Goal: Task Accomplishment & Management: Complete application form

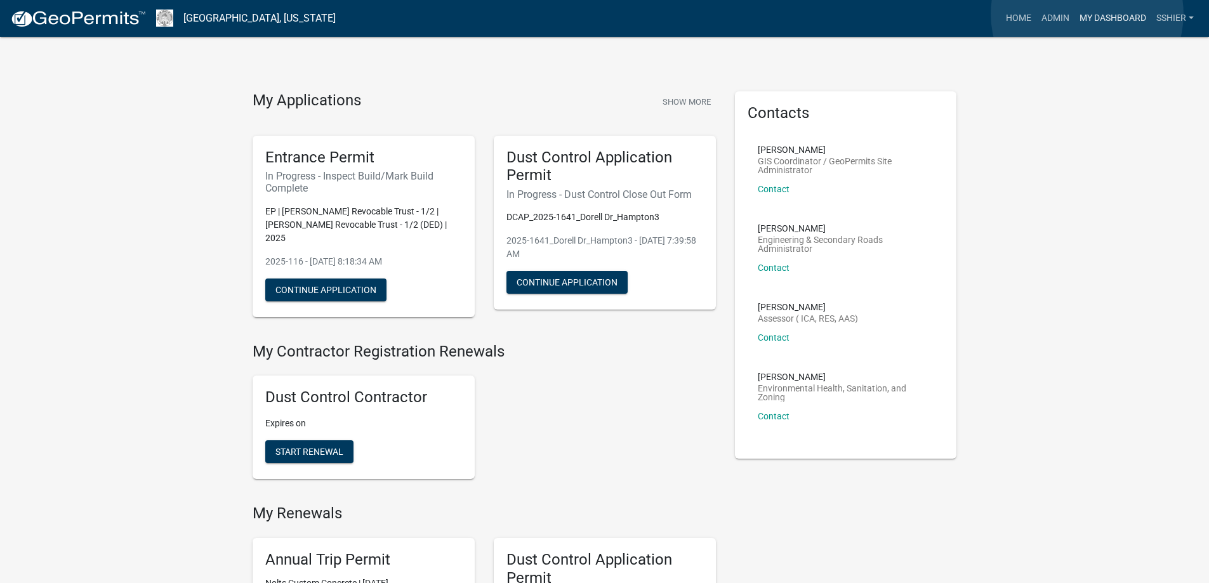
click at [1087, 14] on link "My Dashboard" at bounding box center [1112, 18] width 77 height 24
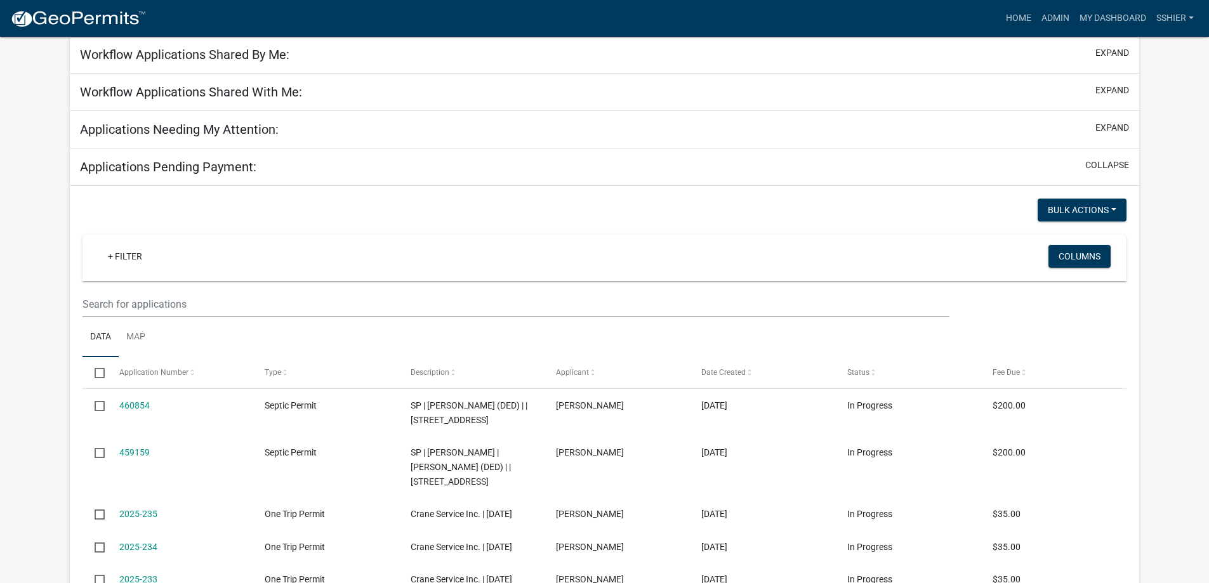
scroll to position [190, 0]
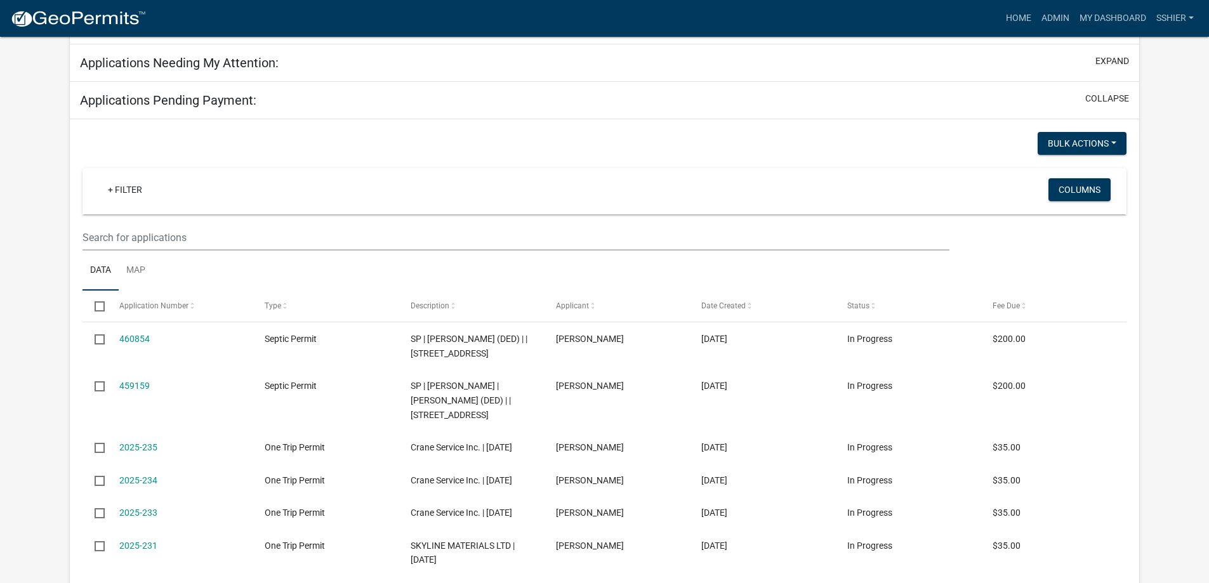
select select "1: 25"
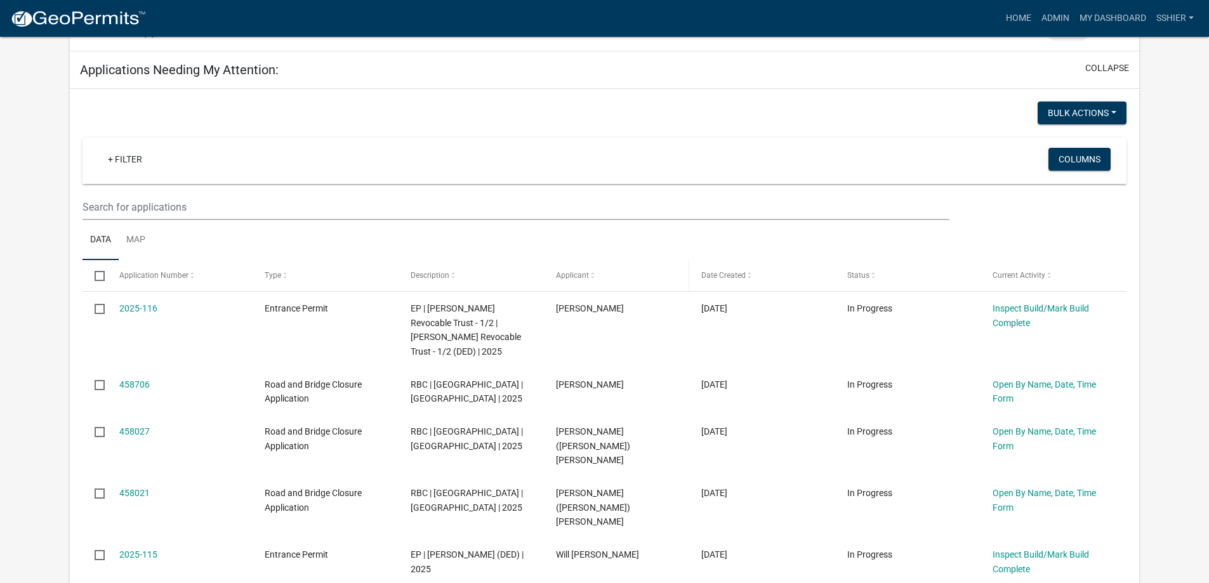
scroll to position [174, 0]
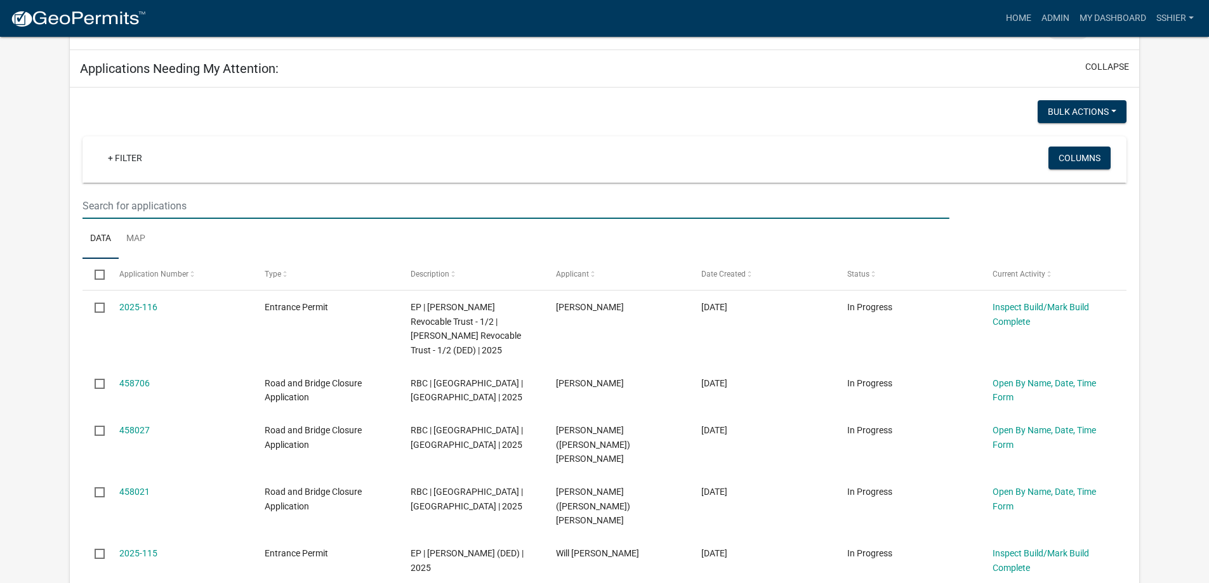
click at [160, 205] on input "text" at bounding box center [515, 206] width 866 height 26
type input "entrance"
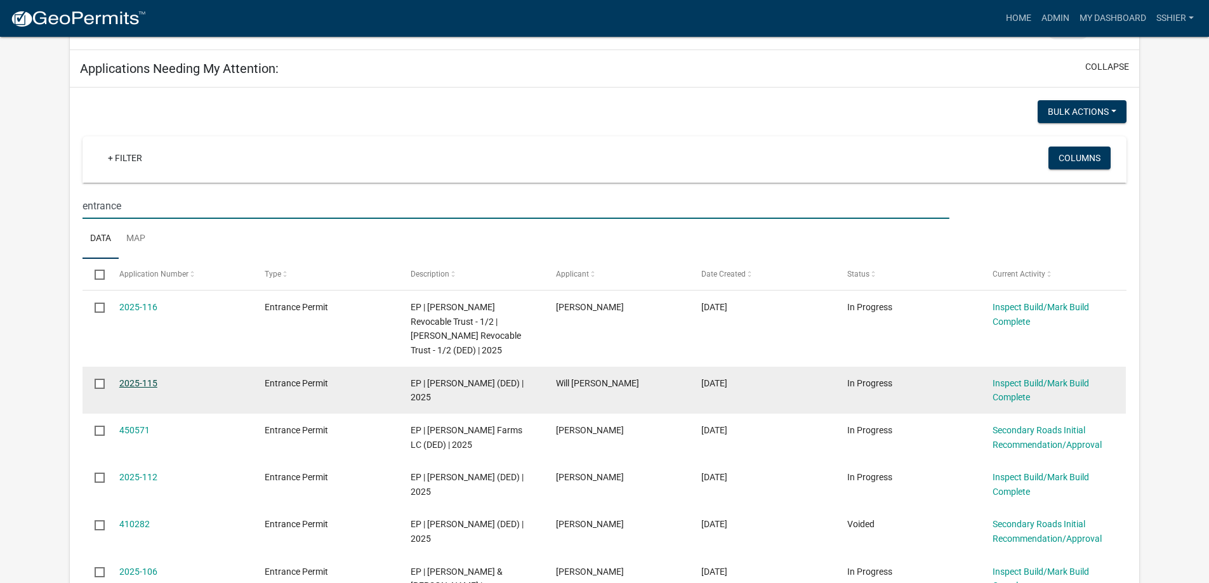
click at [141, 382] on link "2025-115" at bounding box center [138, 383] width 38 height 10
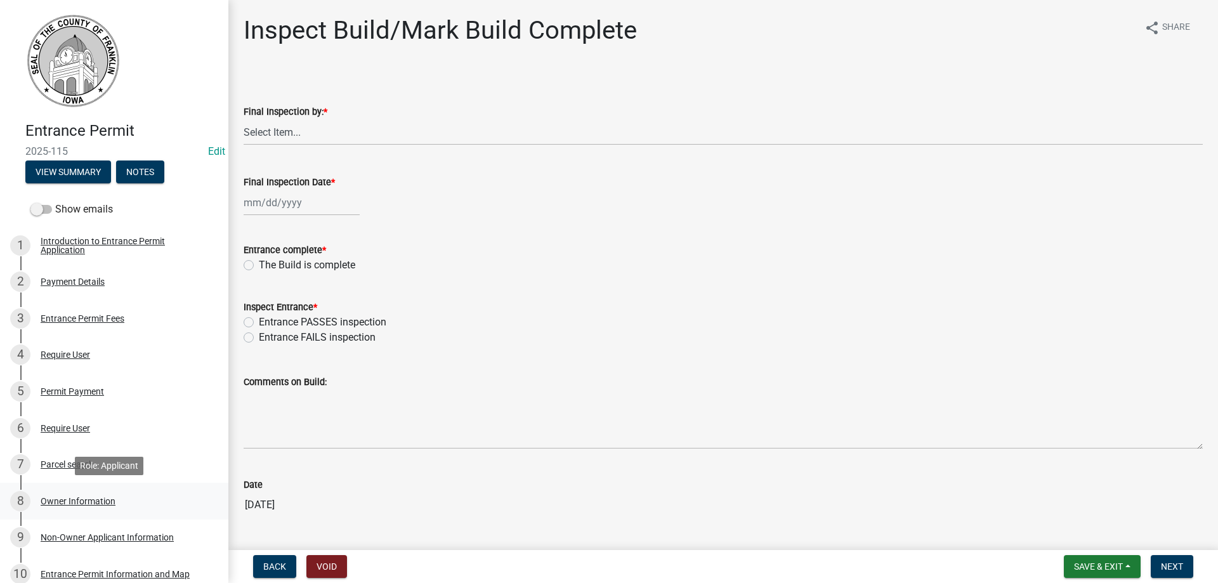
click at [65, 501] on div "Owner Information" at bounding box center [78, 501] width 75 height 9
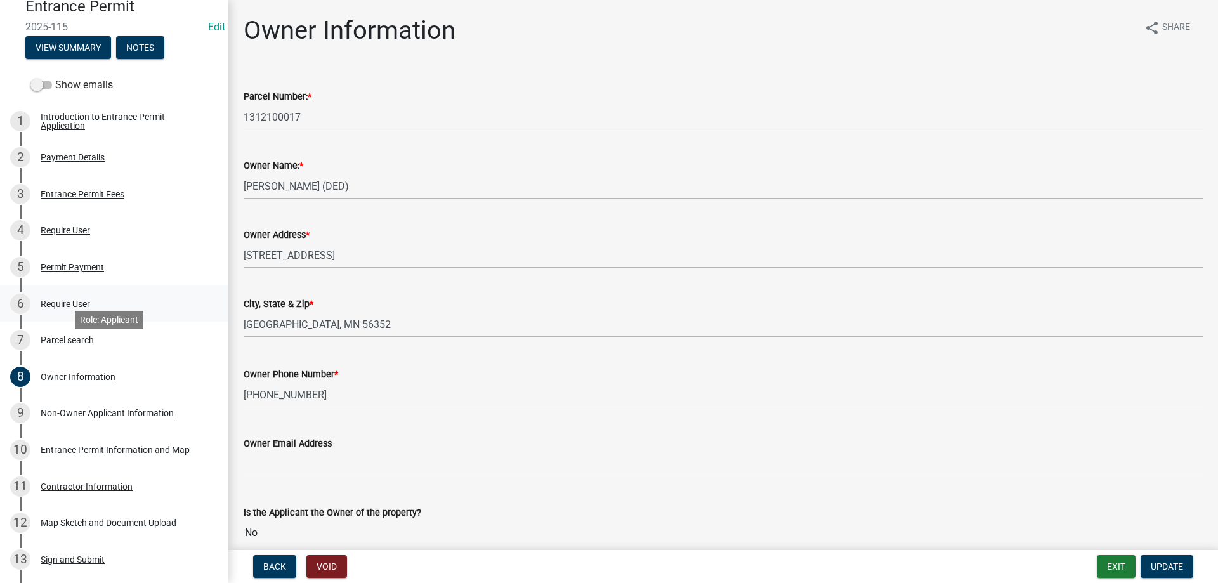
scroll to position [127, 0]
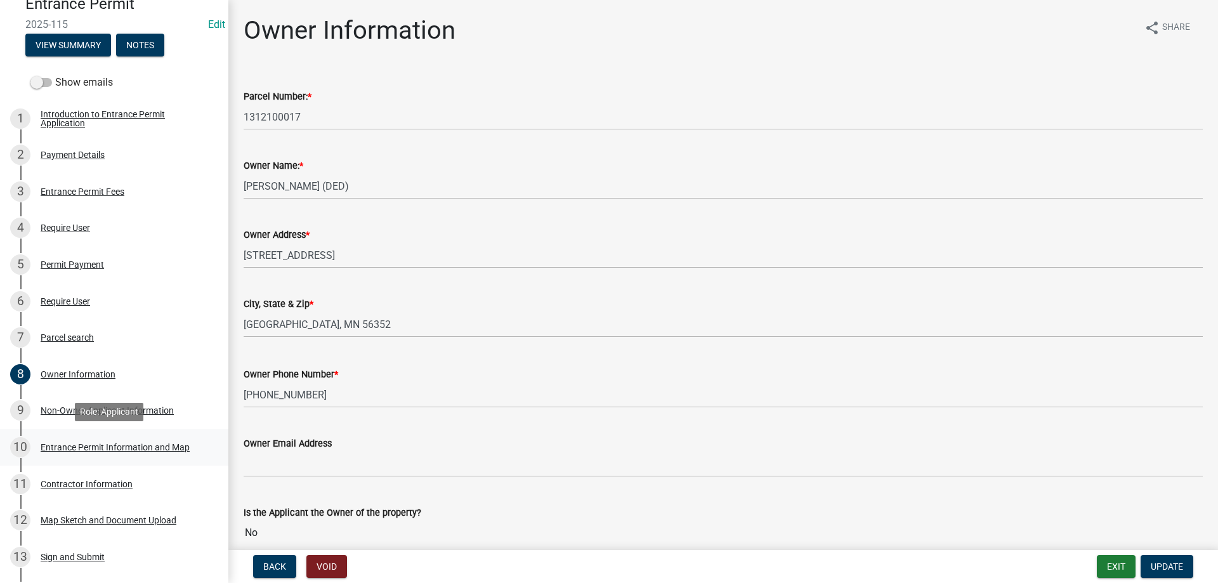
click at [118, 443] on div "Entrance Permit Information and Map" at bounding box center [115, 447] width 149 height 9
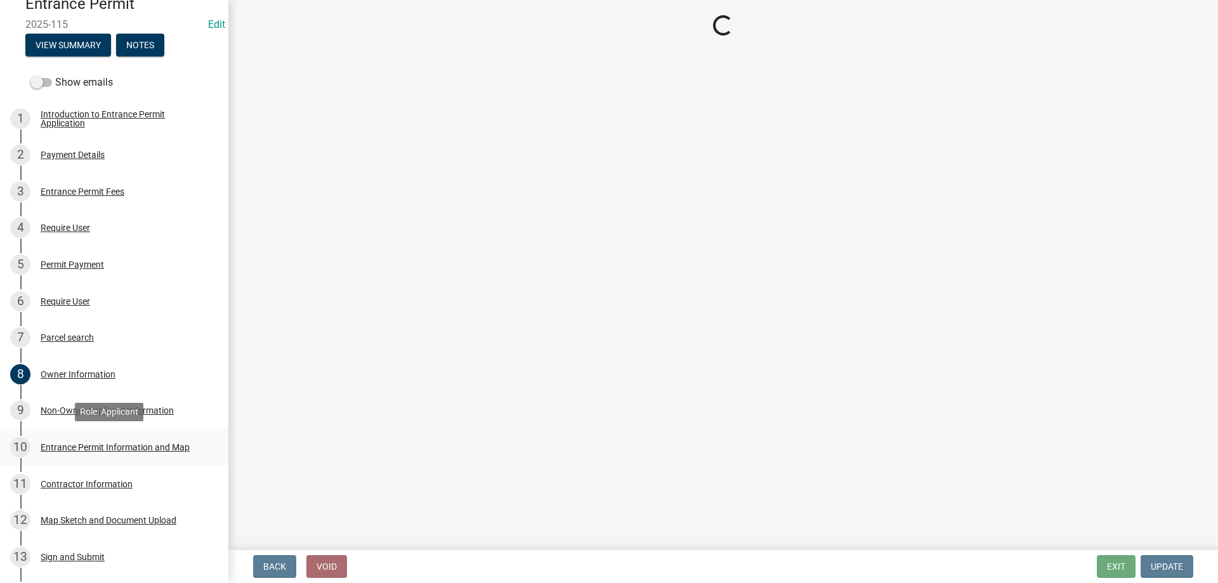
select select "1a924559-7cf8-497b-8980-bc9be3096a62"
select select "69f93d79-6184-49df-b20f-4d0c9907af23"
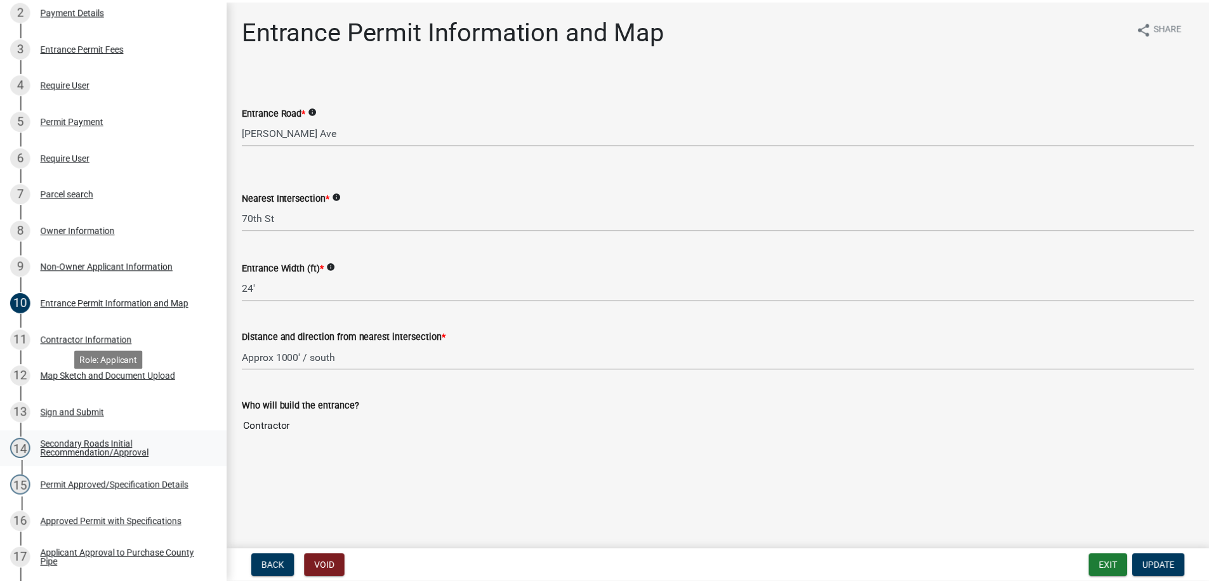
scroll to position [317, 0]
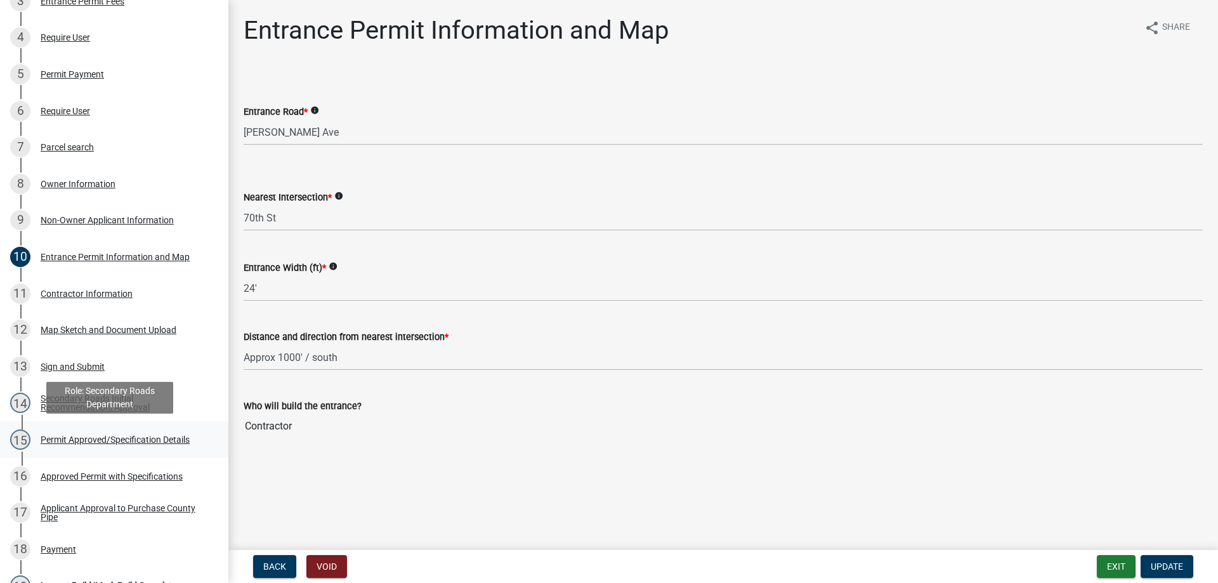
click at [89, 438] on div "Permit Approved/Specification Details" at bounding box center [115, 439] width 149 height 9
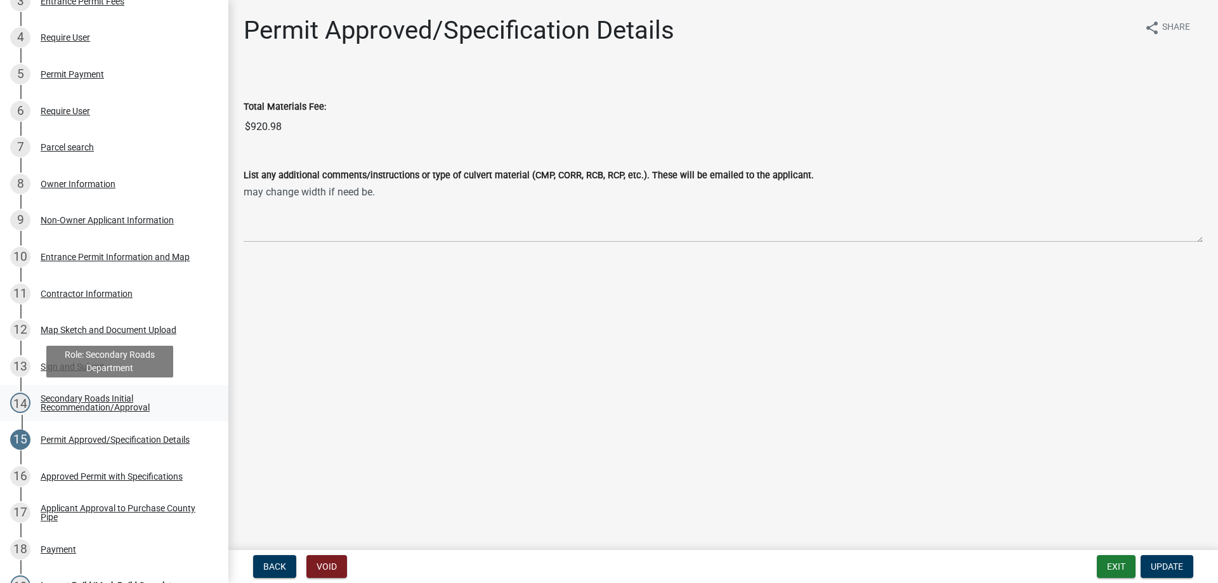
click at [60, 402] on div "Secondary Roads Initial Recommendation/Approval" at bounding box center [124, 403] width 167 height 18
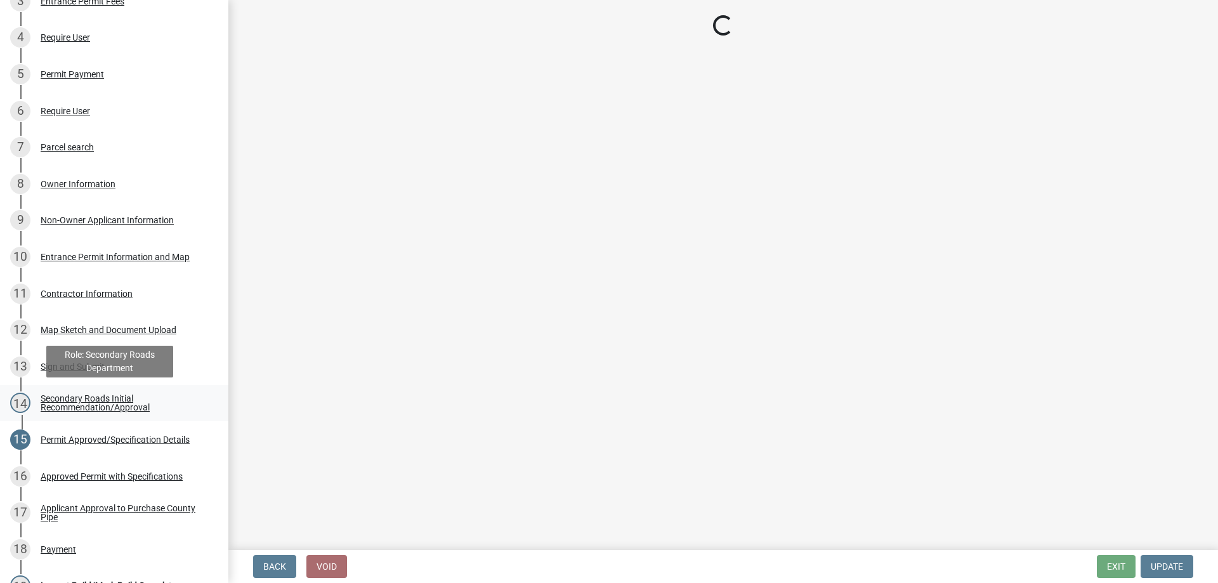
select select "67b5523f-b695-4451-84c2-e4904f619367"
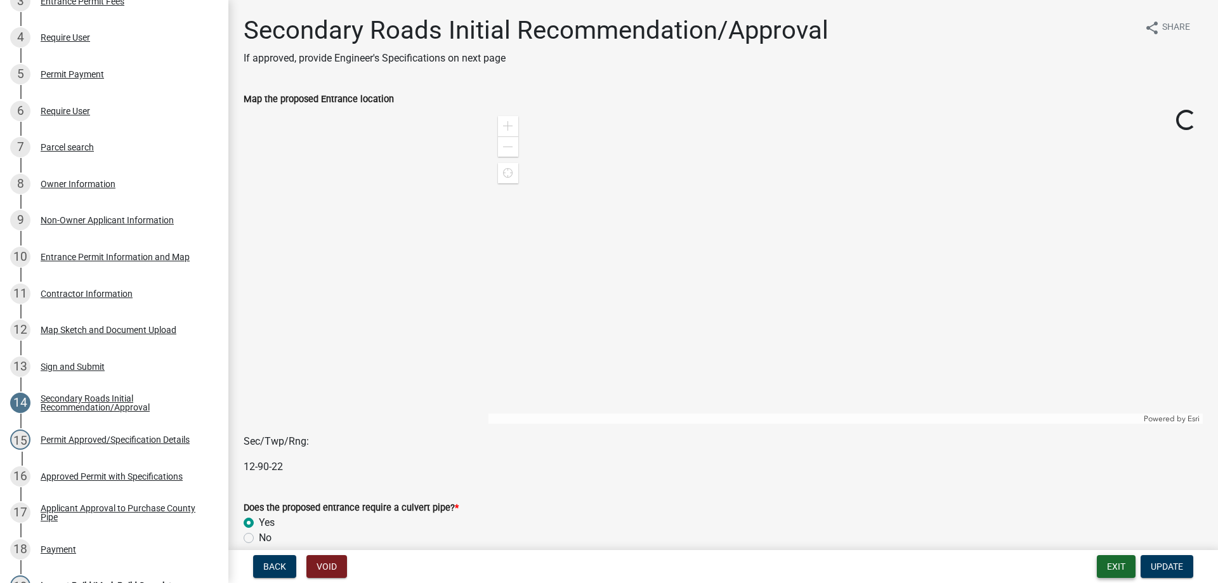
click at [1120, 568] on button "Exit" at bounding box center [1116, 566] width 39 height 23
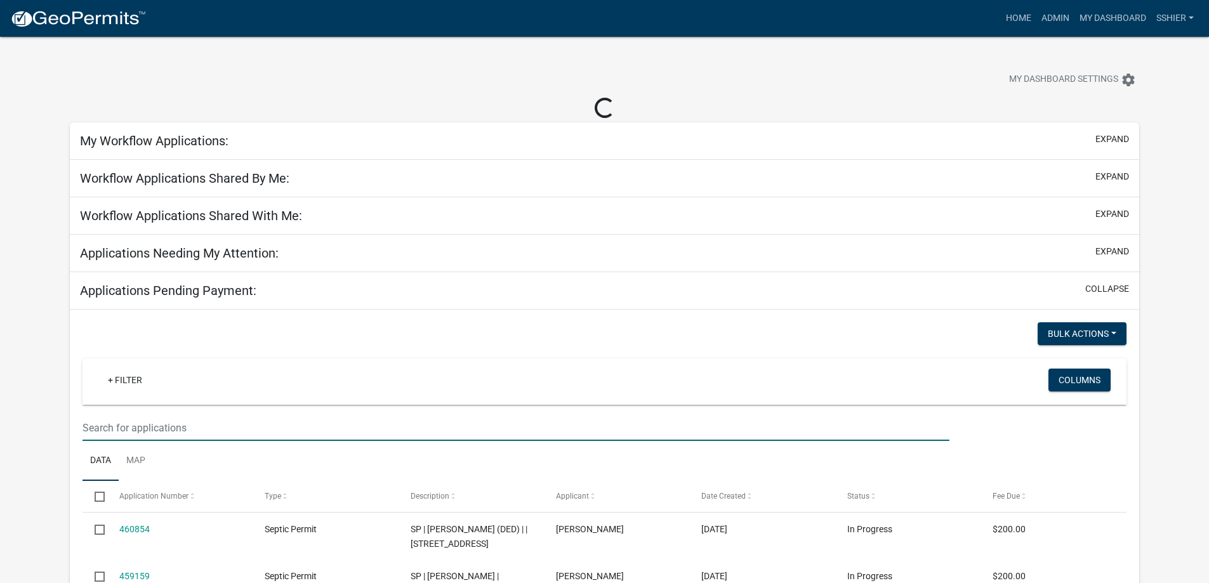
click at [129, 422] on input "text" at bounding box center [515, 428] width 866 height 26
select select "1: 25"
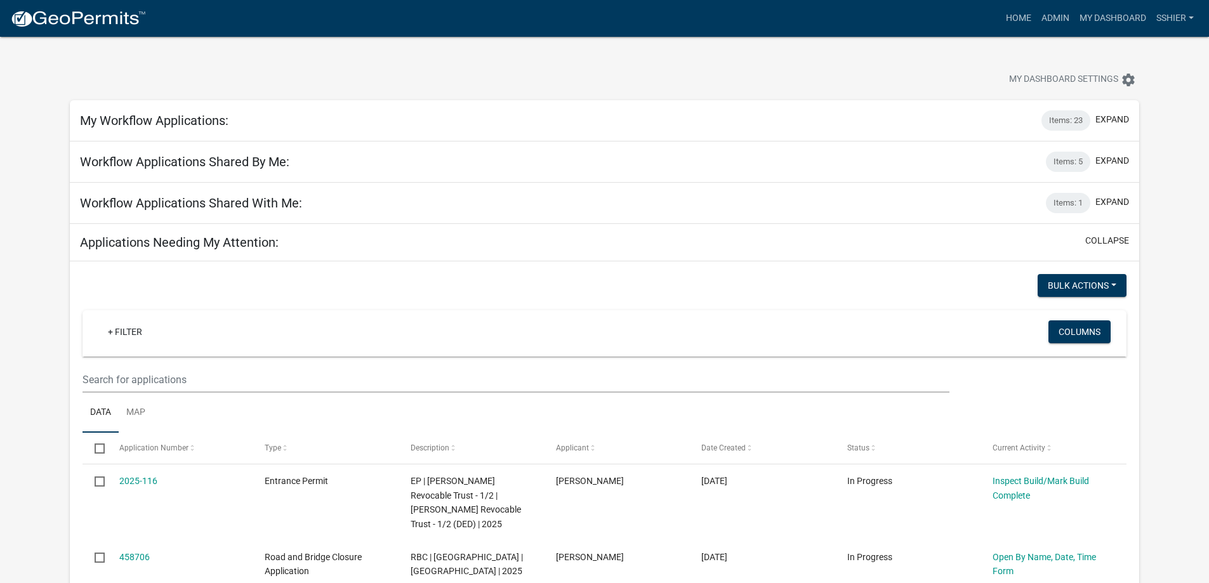
scroll to position [1092, 0]
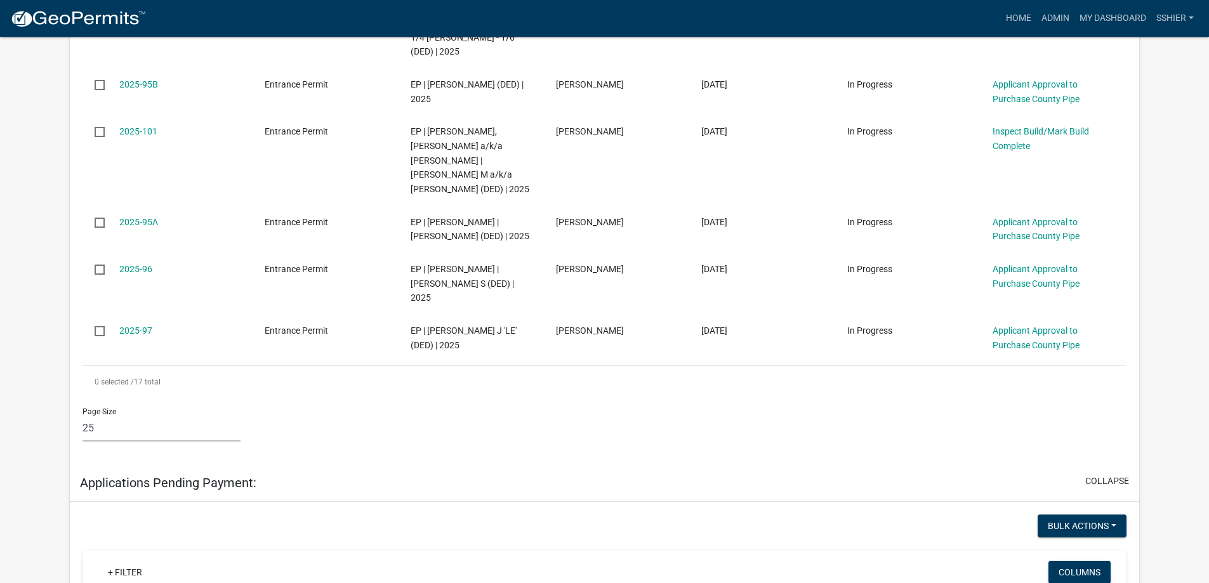
type input "entrance"
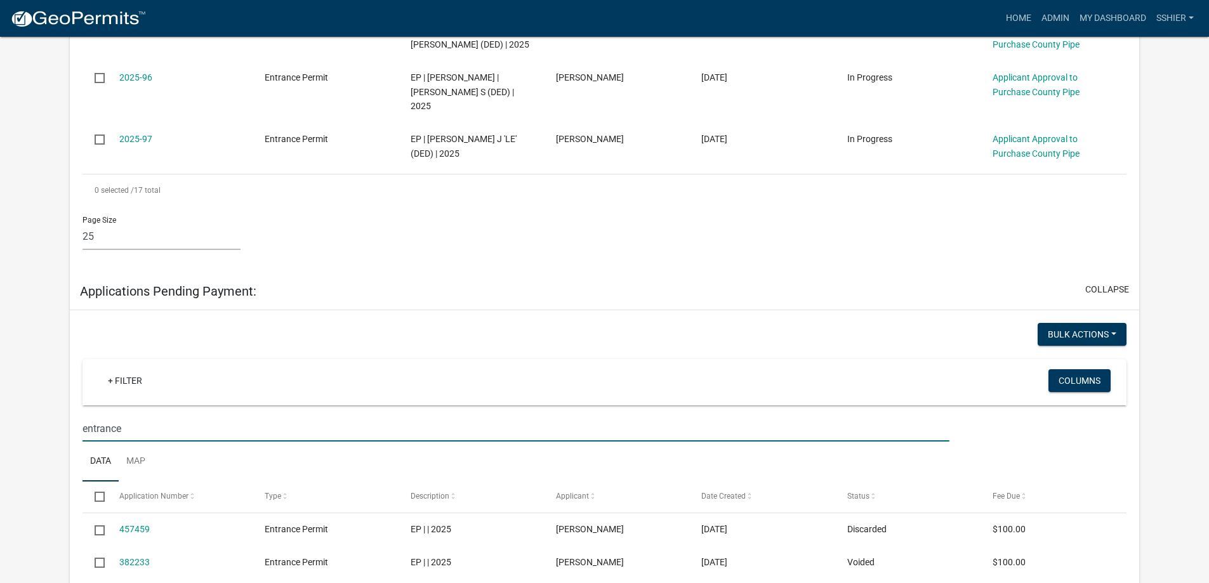
scroll to position [1282, 0]
click at [1087, 17] on link "My Dashboard" at bounding box center [1112, 18] width 77 height 24
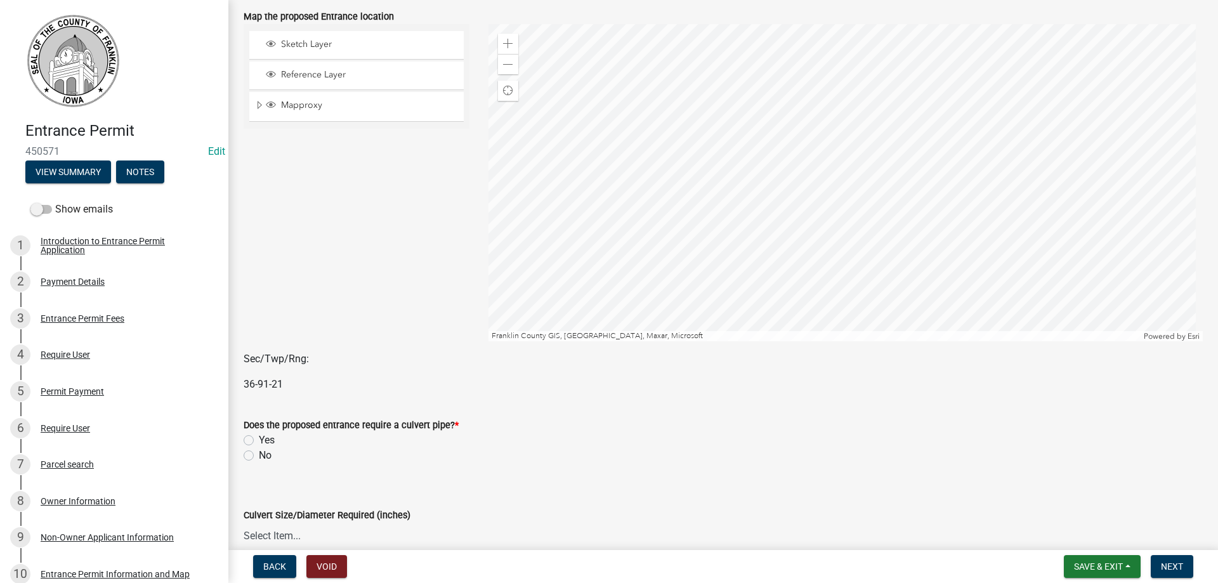
scroll to position [63, 0]
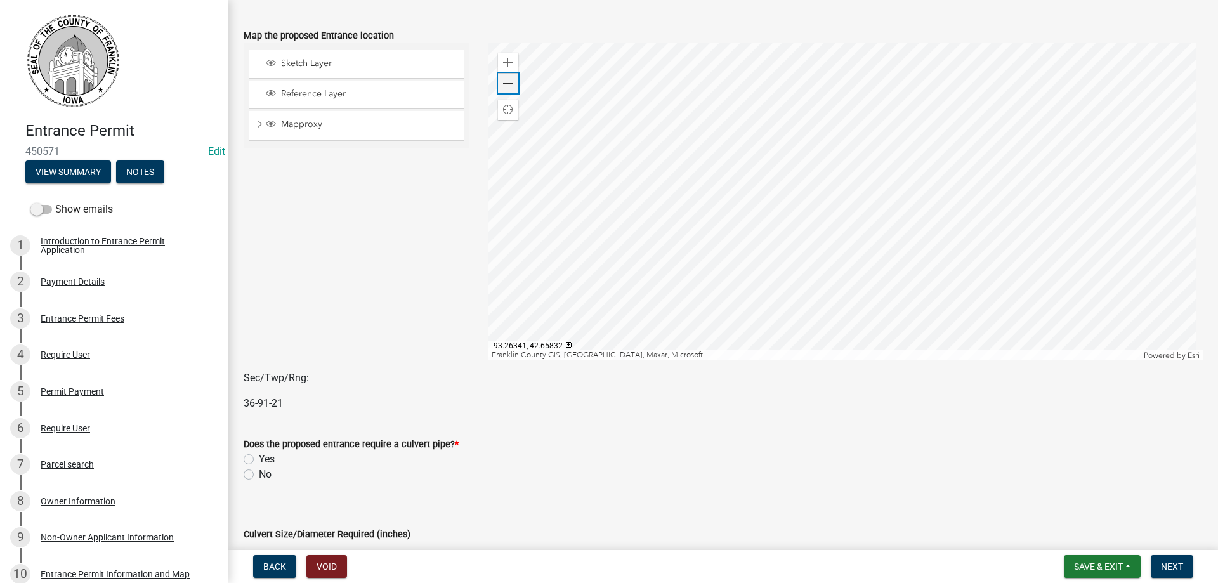
click at [503, 79] on span at bounding box center [508, 84] width 10 height 10
click at [503, 64] on span at bounding box center [508, 63] width 10 height 10
click at [508, 82] on span at bounding box center [508, 84] width 10 height 10
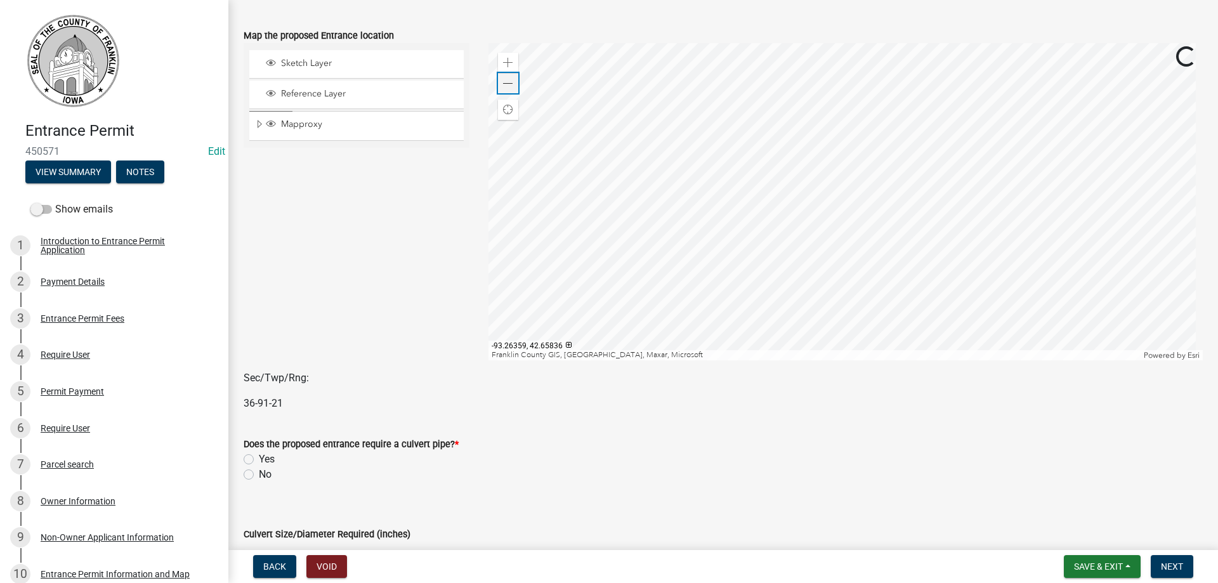
click at [508, 82] on span at bounding box center [508, 84] width 10 height 10
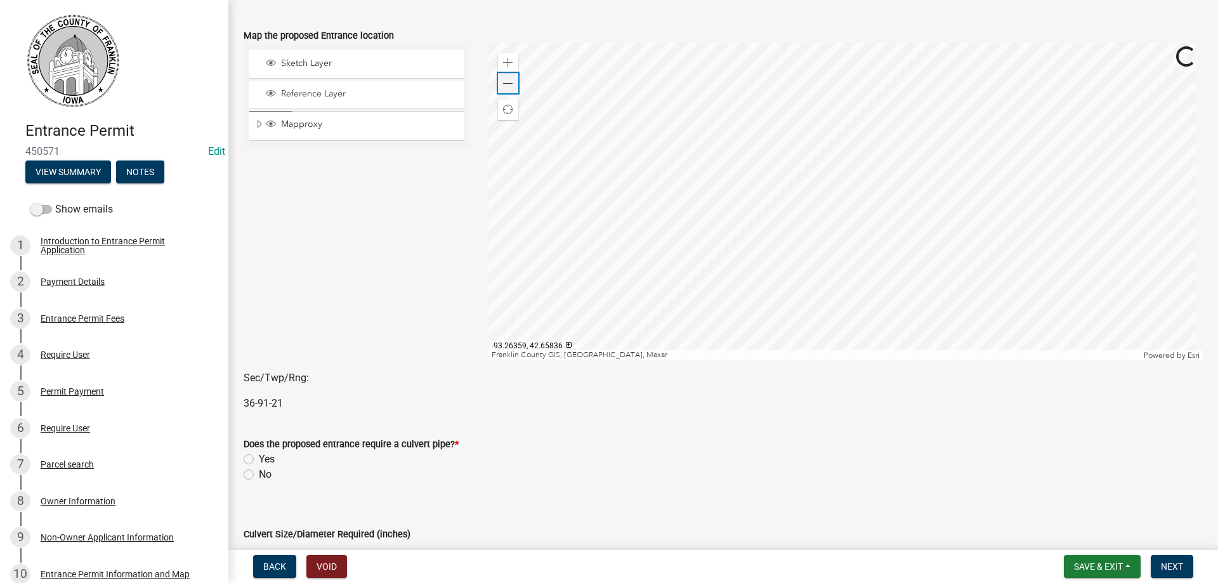
click at [508, 82] on span at bounding box center [508, 84] width 10 height 10
click at [259, 458] on label "Yes" at bounding box center [267, 459] width 16 height 15
click at [259, 458] on input "Yes" at bounding box center [263, 456] width 8 height 8
radio input "true"
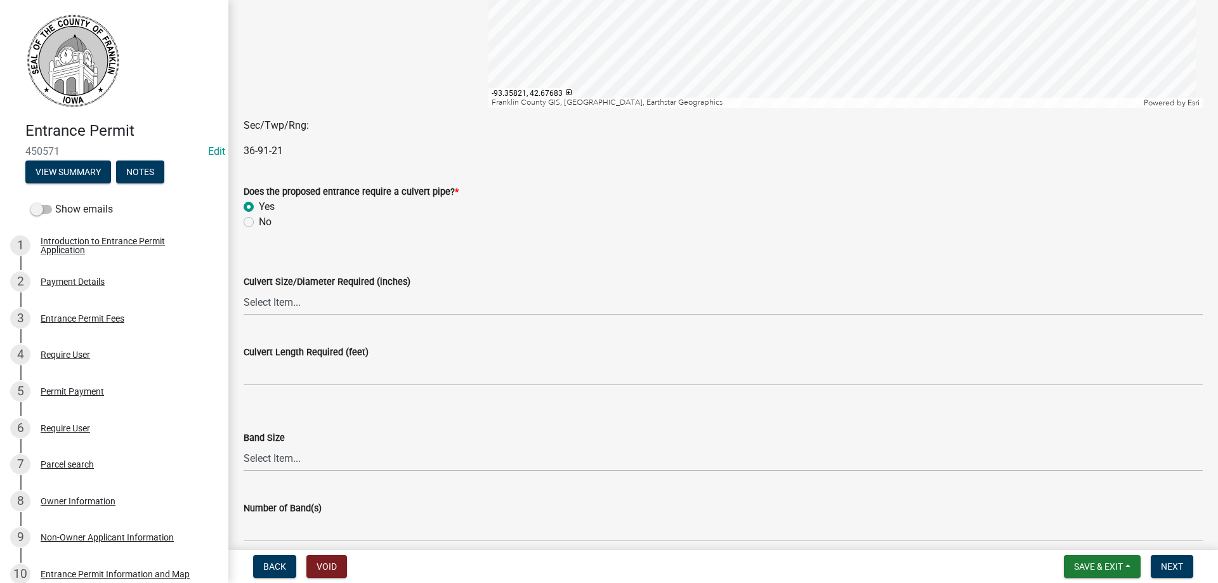
scroll to position [317, 0]
click at [274, 301] on select "Select Item... Aluminized Steel Pipe 15" dia. Aluminized Steel Pipe 18" dia. Al…" at bounding box center [723, 301] width 959 height 26
click at [244, 288] on select "Select Item... Aluminized Steel Pipe 15" dia. Aluminized Steel Pipe 18" dia. Al…" at bounding box center [723, 301] width 959 height 26
select select "eeee9d6c-fb7c-49be-976e-f114c001b6fa"
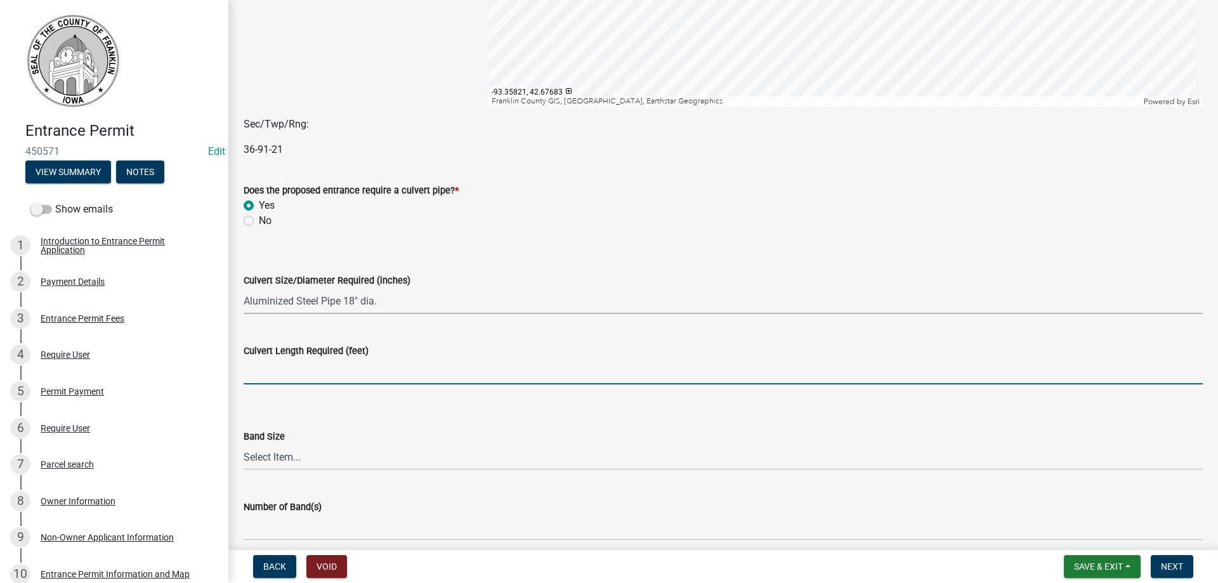
click at [296, 379] on input "text" at bounding box center [723, 371] width 959 height 26
type input "20"
click at [265, 460] on select "Select Item... Aluminized 15" Connecting Band Aluminized 18" Connecting Band Al…" at bounding box center [723, 457] width 959 height 26
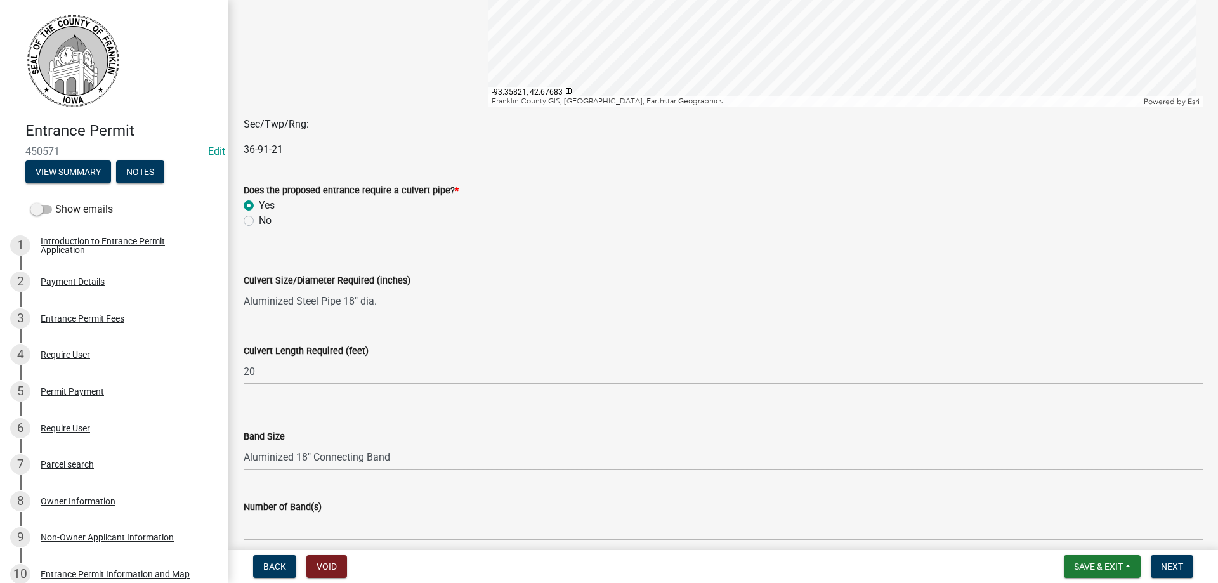
click at [244, 444] on select "Select Item... Aluminized 15" Connecting Band Aluminized 18" Connecting Band Al…" at bounding box center [723, 457] width 959 height 26
select select "30071552-109a-46c1-8d28-3f8ddbfc2ca7"
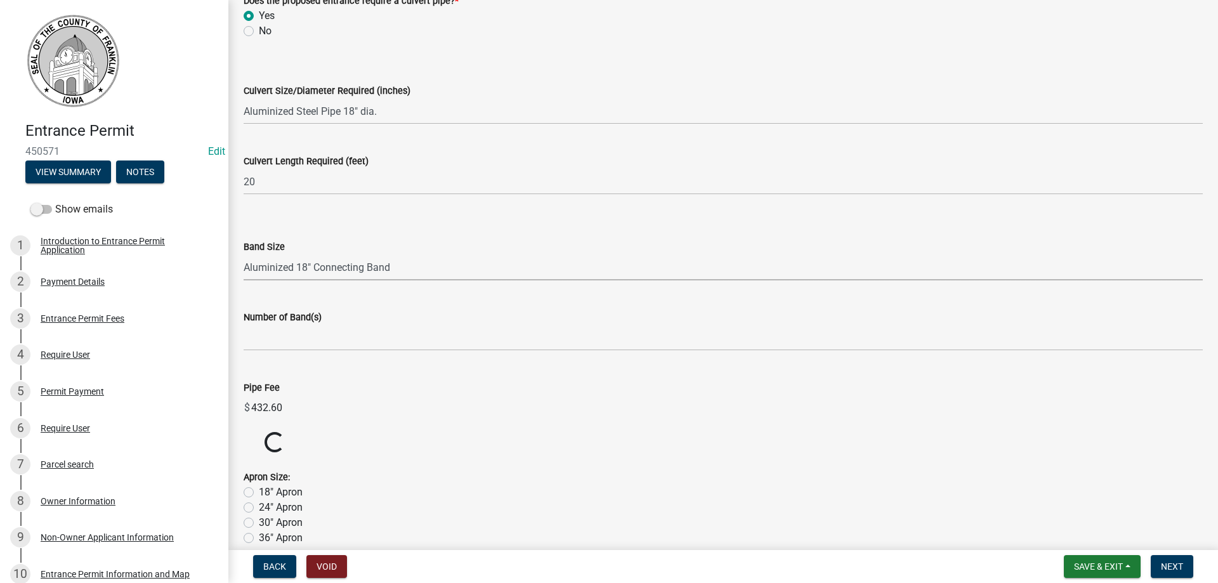
scroll to position [508, 0]
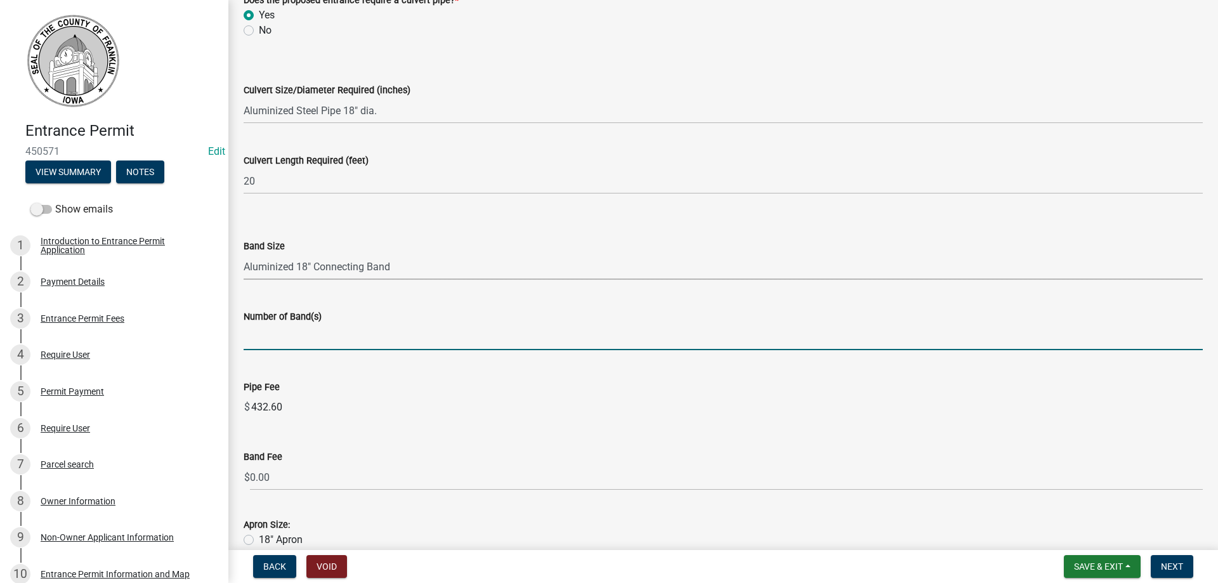
click at [270, 337] on input "text" at bounding box center [723, 337] width 959 height 26
type input "1"
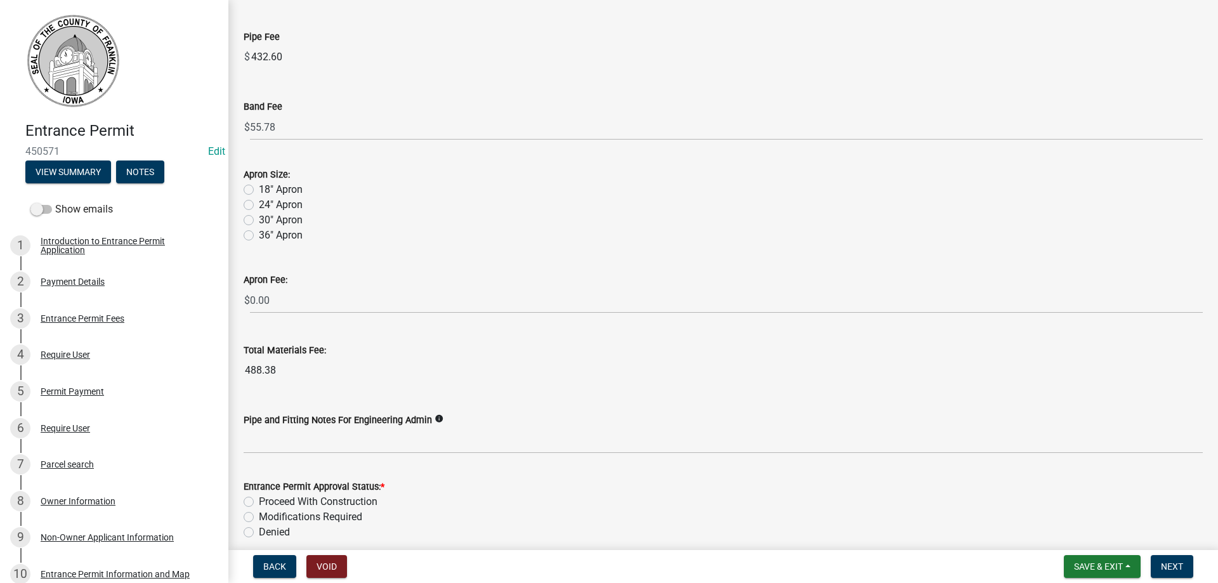
scroll to position [888, 0]
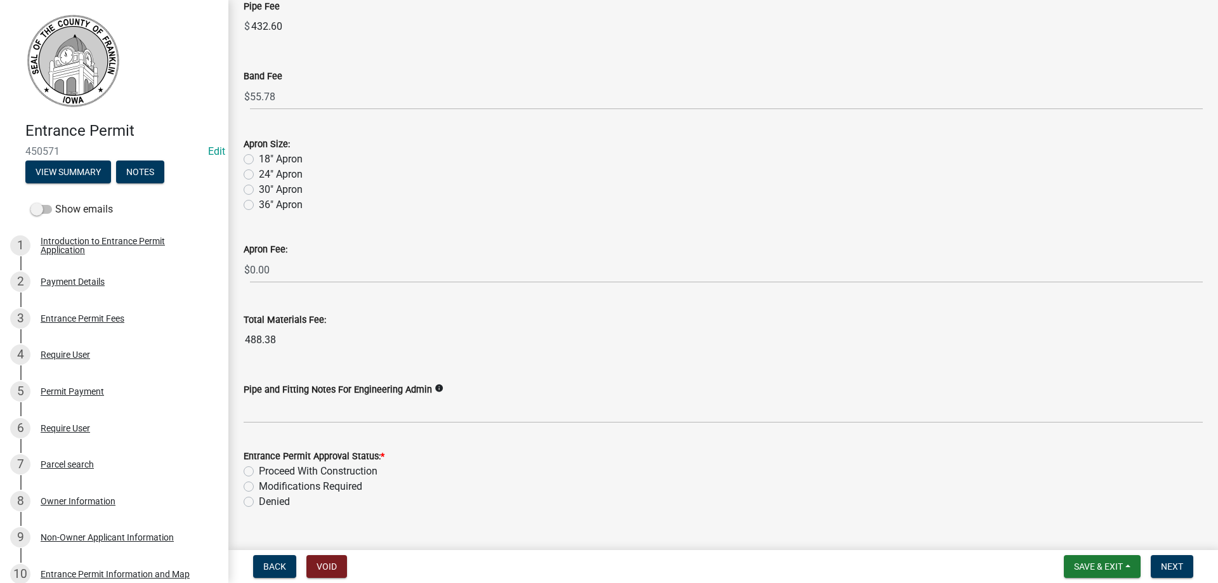
click at [259, 159] on label "18" Apron" at bounding box center [281, 159] width 44 height 15
click at [259, 159] on input "18" Apron" at bounding box center [263, 156] width 8 height 8
radio input "true"
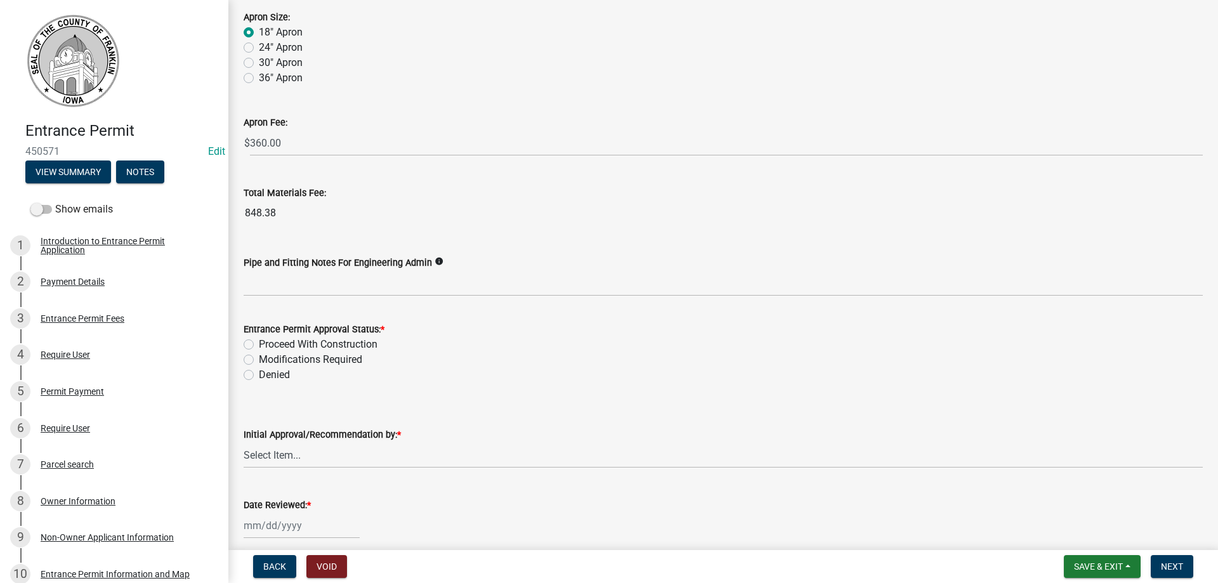
scroll to position [1079, 0]
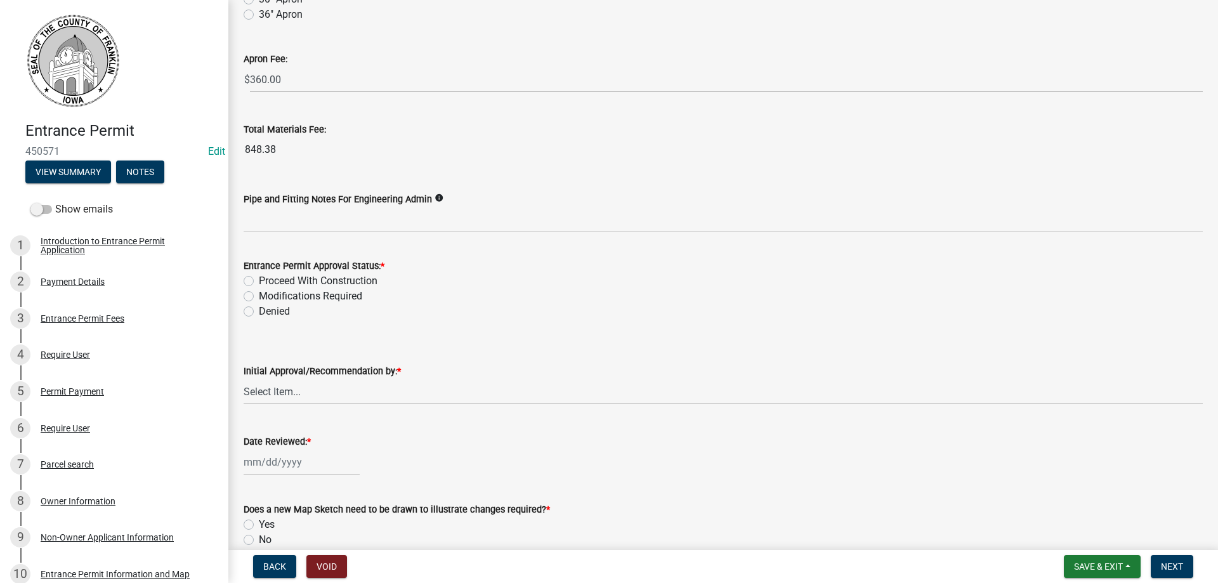
click at [255, 282] on div "Proceed With Construction" at bounding box center [723, 280] width 959 height 15
click at [259, 280] on label "Proceed With Construction" at bounding box center [318, 280] width 119 height 15
click at [259, 280] on input "Proceed With Construction" at bounding box center [263, 277] width 8 height 8
radio input "true"
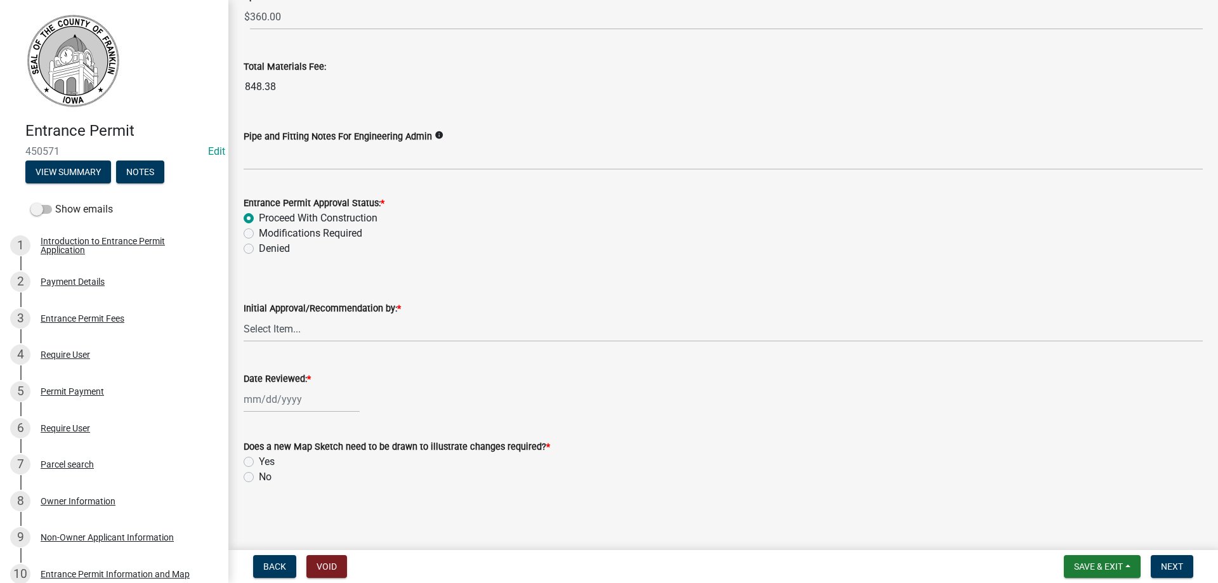
scroll to position [1142, 0]
click at [279, 331] on select "Select Item... Kyle Simons Mike Keehn Jay Waddingham" at bounding box center [723, 328] width 959 height 26
click at [252, 328] on select "Select Item... Kyle Simons Mike Keehn Jay Waddingham" at bounding box center [723, 328] width 959 height 26
drag, startPoint x: 267, startPoint y: 324, endPoint x: 277, endPoint y: 312, distance: 15.9
click at [267, 324] on select "Select Item... Kyle Simons Mike Keehn Jay Waddingham" at bounding box center [723, 328] width 959 height 26
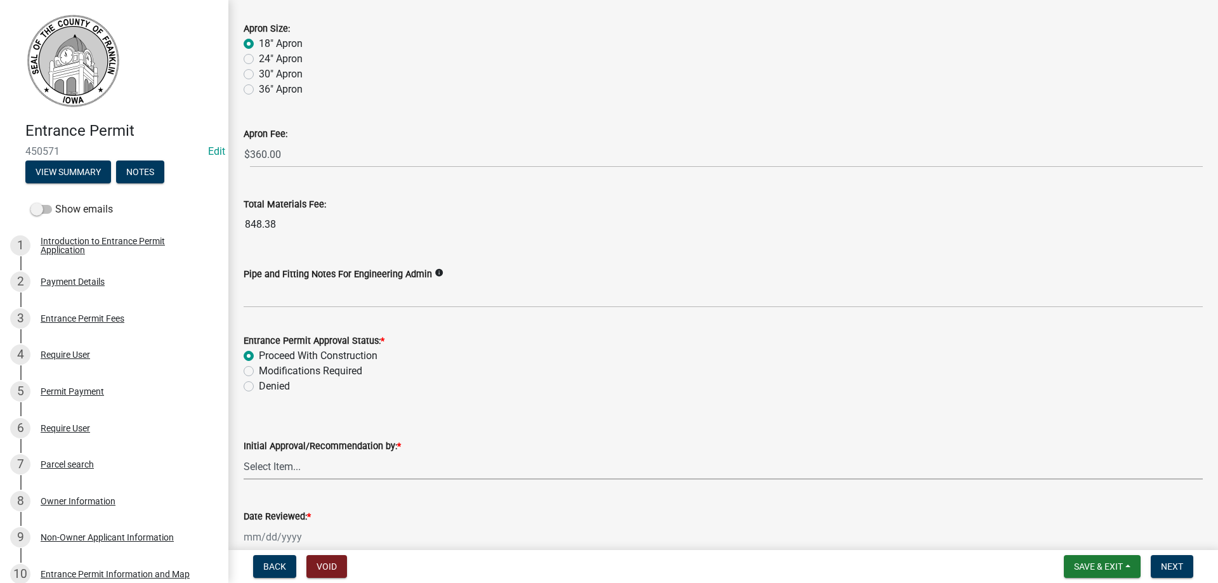
scroll to position [1015, 0]
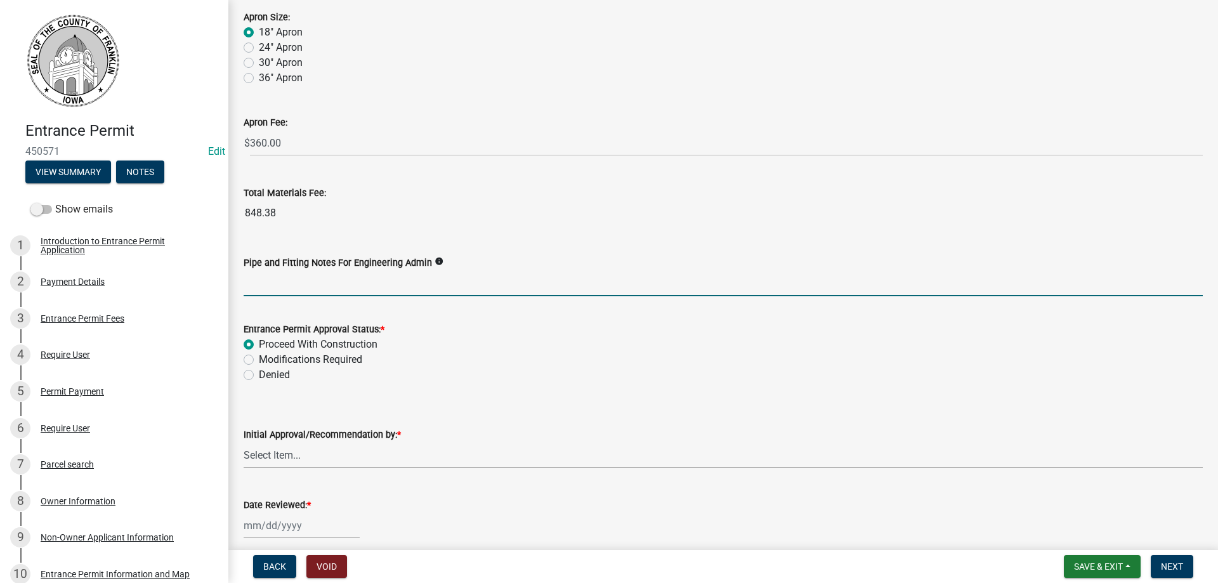
click at [316, 290] on input "Pipe and Fitting Notes For Engineering Admin" at bounding box center [723, 283] width 959 height 26
type input "bands need to be added to the end of each end"
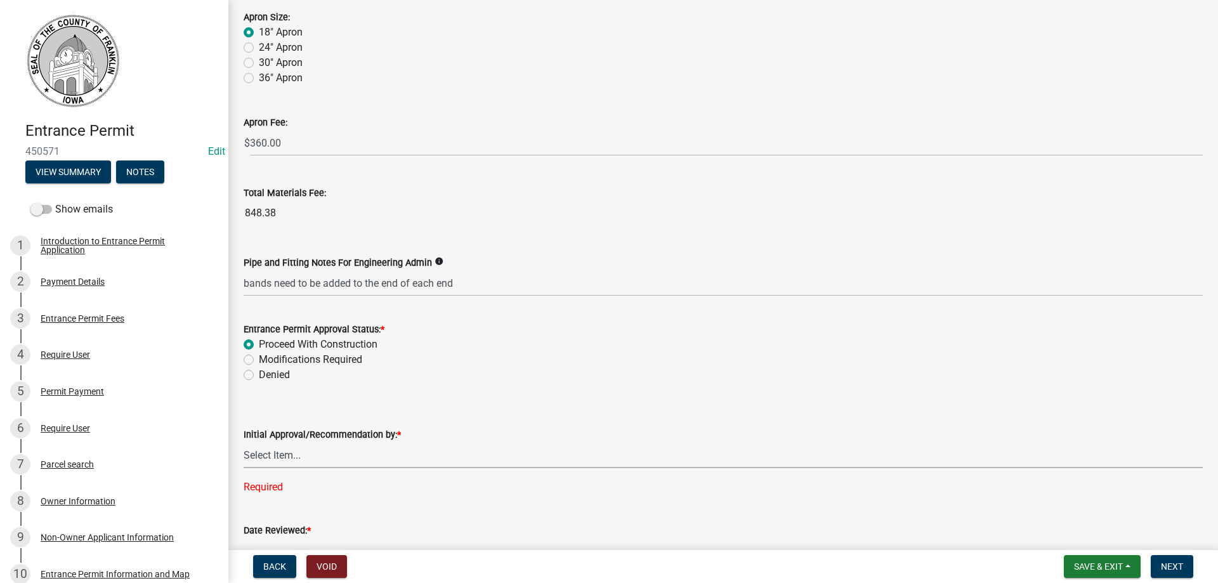
click at [295, 459] on select "Select Item... Kyle Simons Mike Keehn Jay Waddingham" at bounding box center [723, 455] width 959 height 26
click at [244, 442] on select "Select Item... Kyle Simons Mike Keehn Jay Waddingham" at bounding box center [723, 455] width 959 height 26
select select "67b5523f-b695-4451-84c2-e4904f619367"
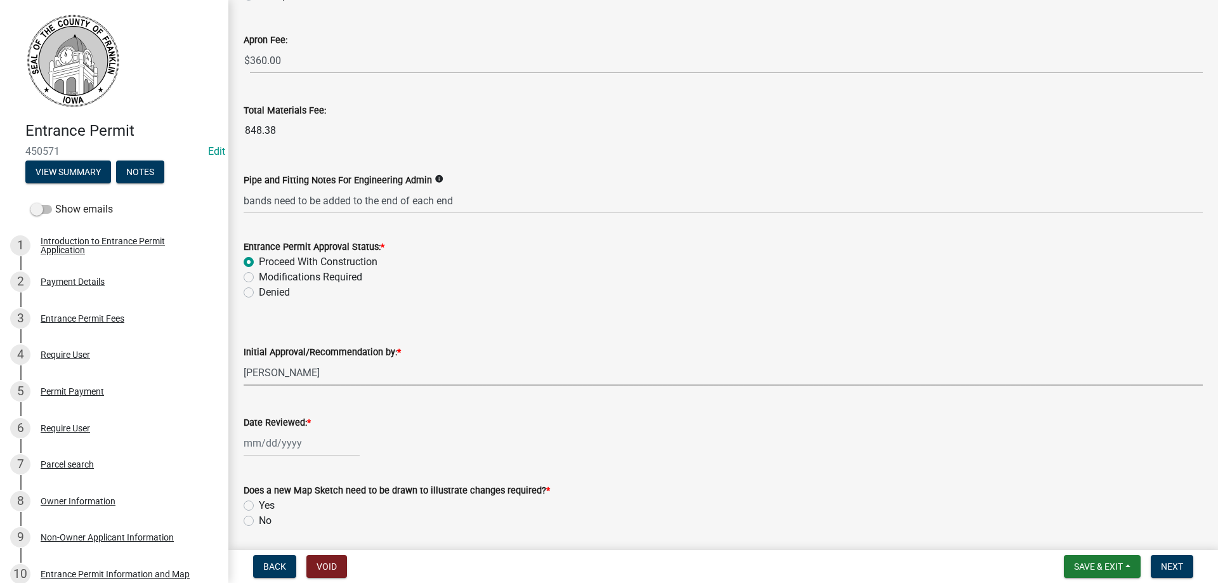
scroll to position [1142, 0]
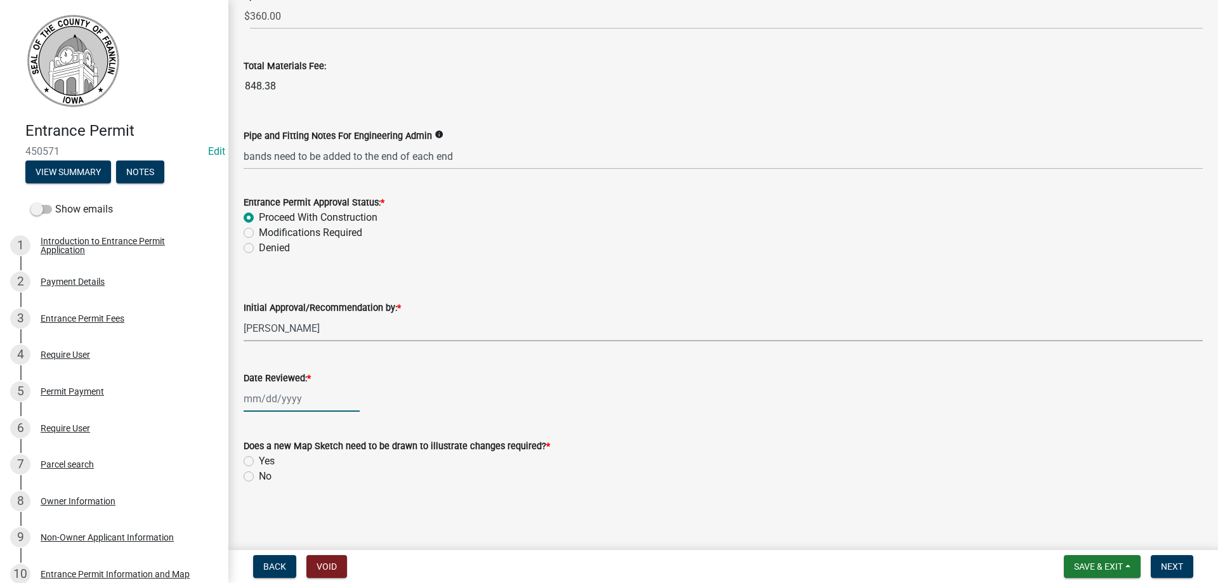
click at [251, 403] on div at bounding box center [302, 399] width 116 height 26
select select "8"
select select "2025"
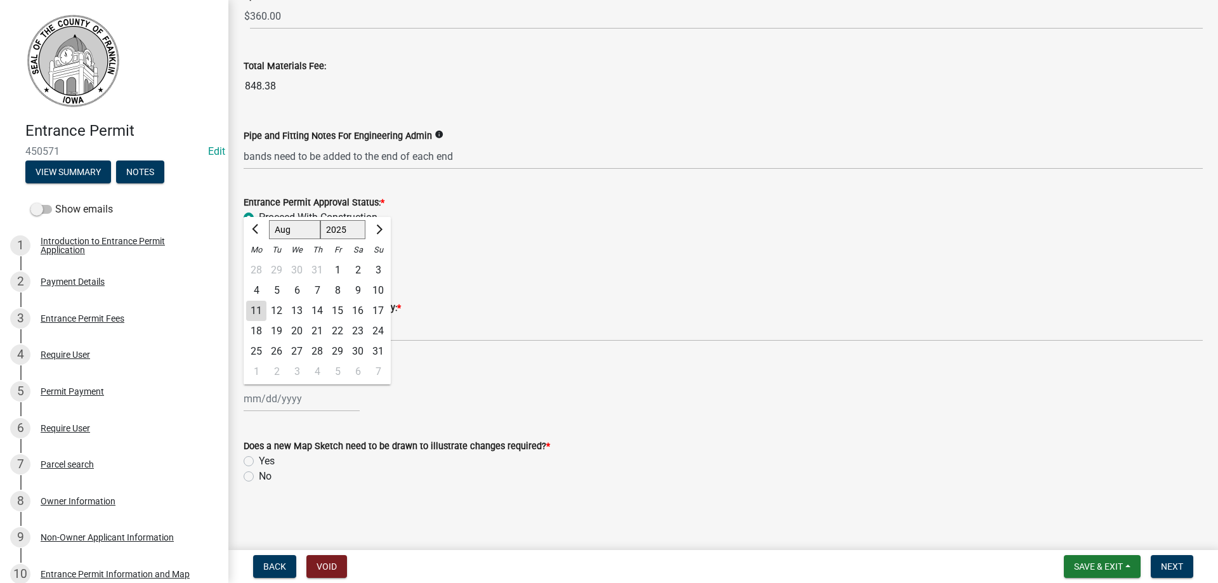
click at [256, 308] on div "11" at bounding box center [256, 311] width 20 height 20
type input "[DATE]"
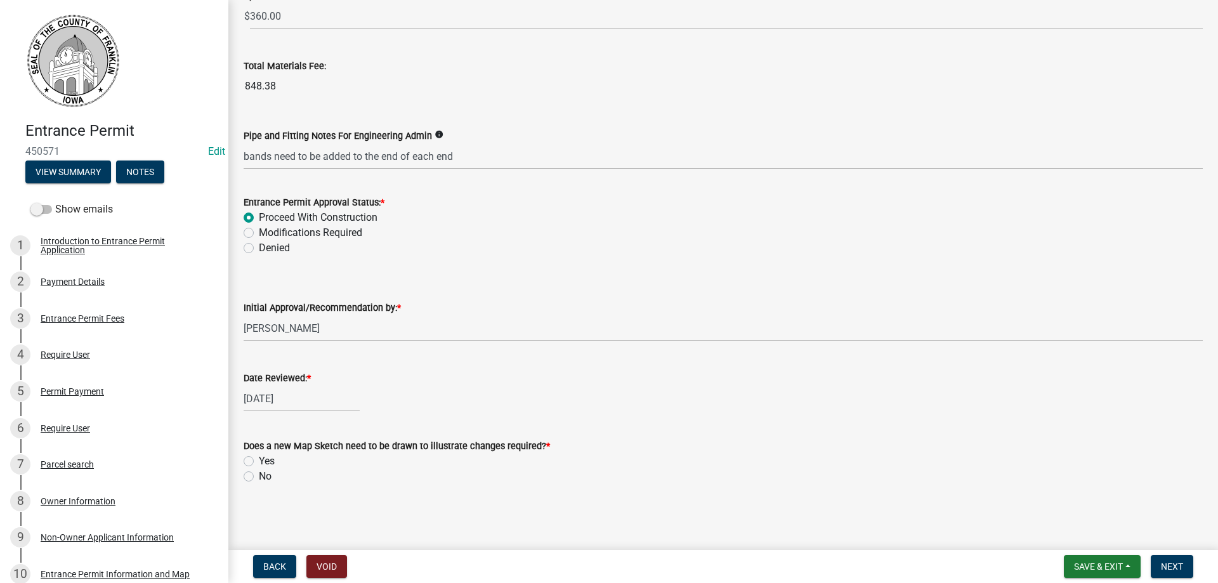
click at [259, 478] on label "No" at bounding box center [265, 476] width 13 height 15
click at [259, 477] on input "No" at bounding box center [263, 473] width 8 height 8
radio input "true"
click at [1169, 561] on span "Next" at bounding box center [1172, 566] width 22 height 10
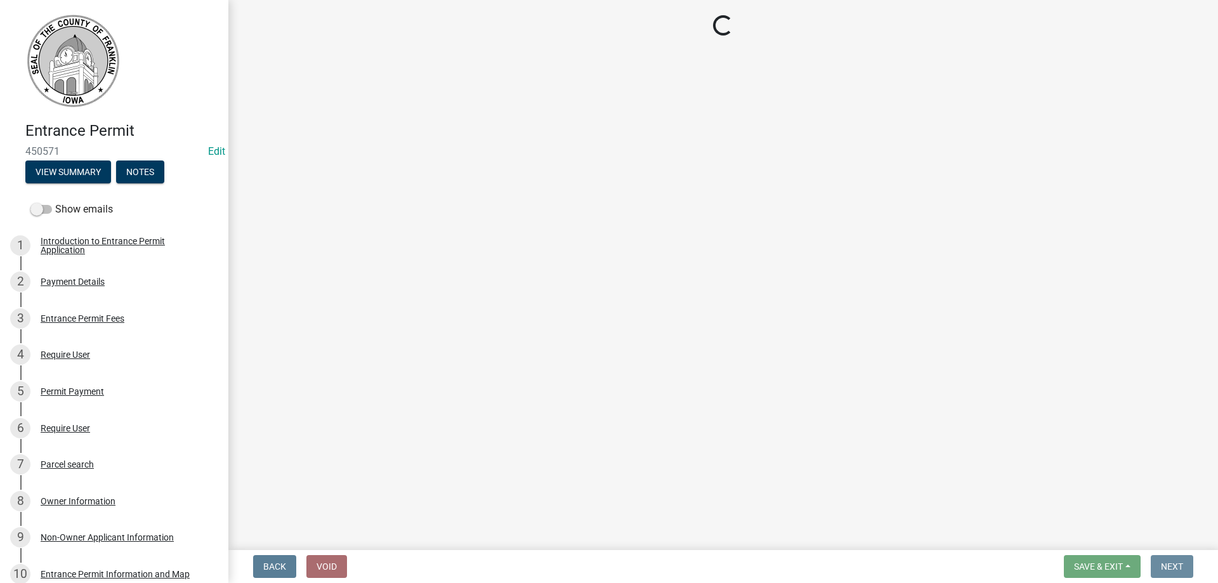
scroll to position [0, 0]
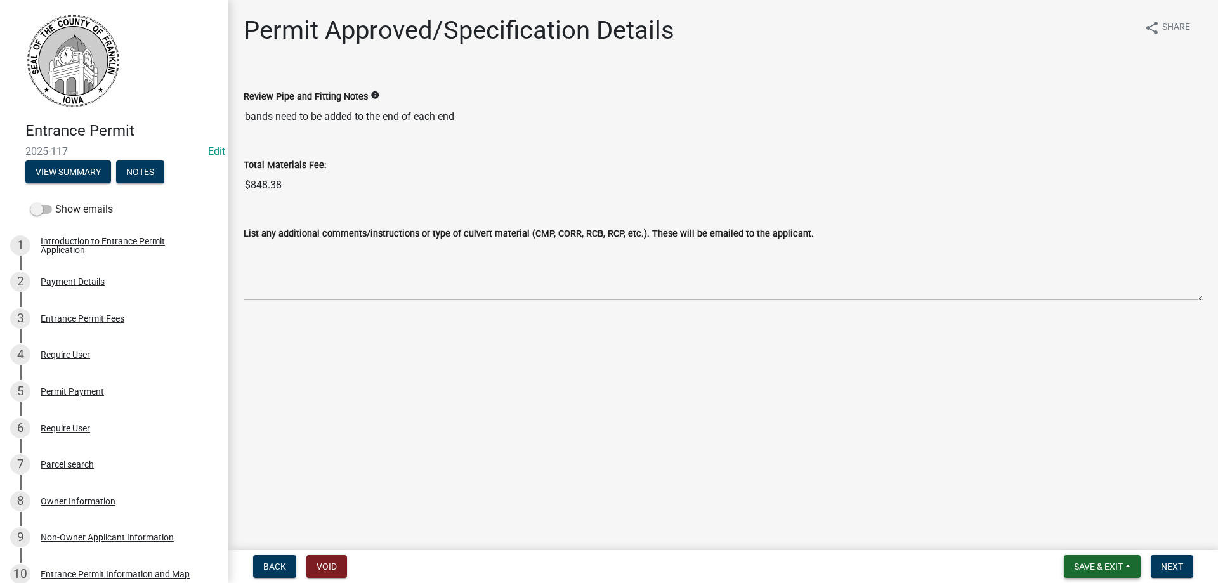
click at [1108, 568] on span "Save & Exit" at bounding box center [1098, 566] width 49 height 10
click at [1065, 500] on button "Save" at bounding box center [1090, 503] width 102 height 30
click at [52, 167] on button "View Summary" at bounding box center [68, 172] width 86 height 23
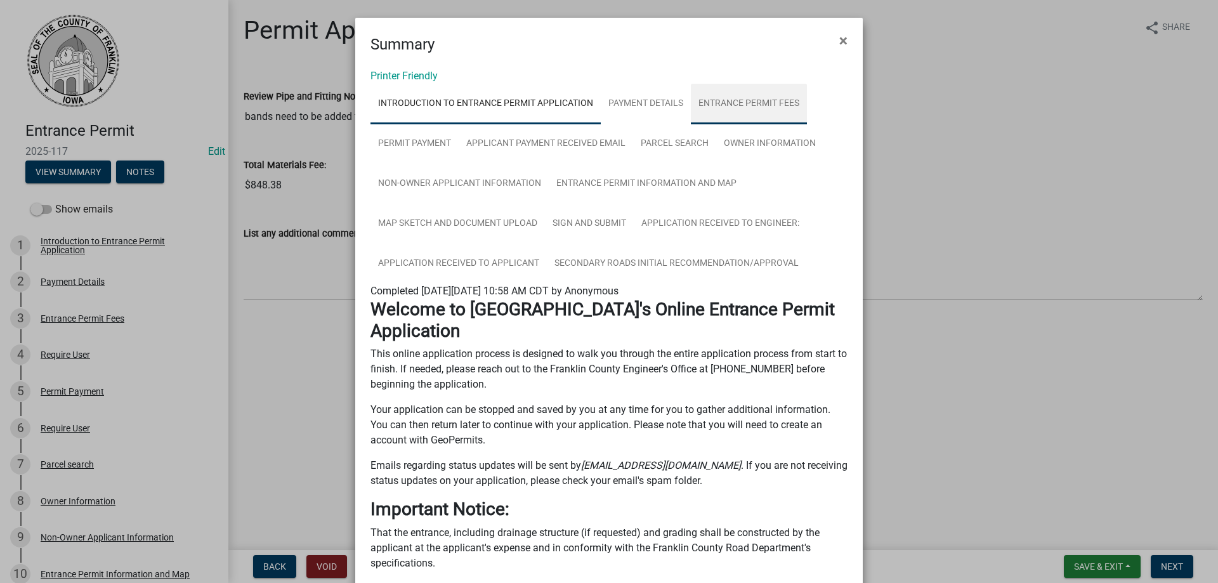
click at [716, 103] on link "Entrance Permit Fees" at bounding box center [749, 104] width 116 height 41
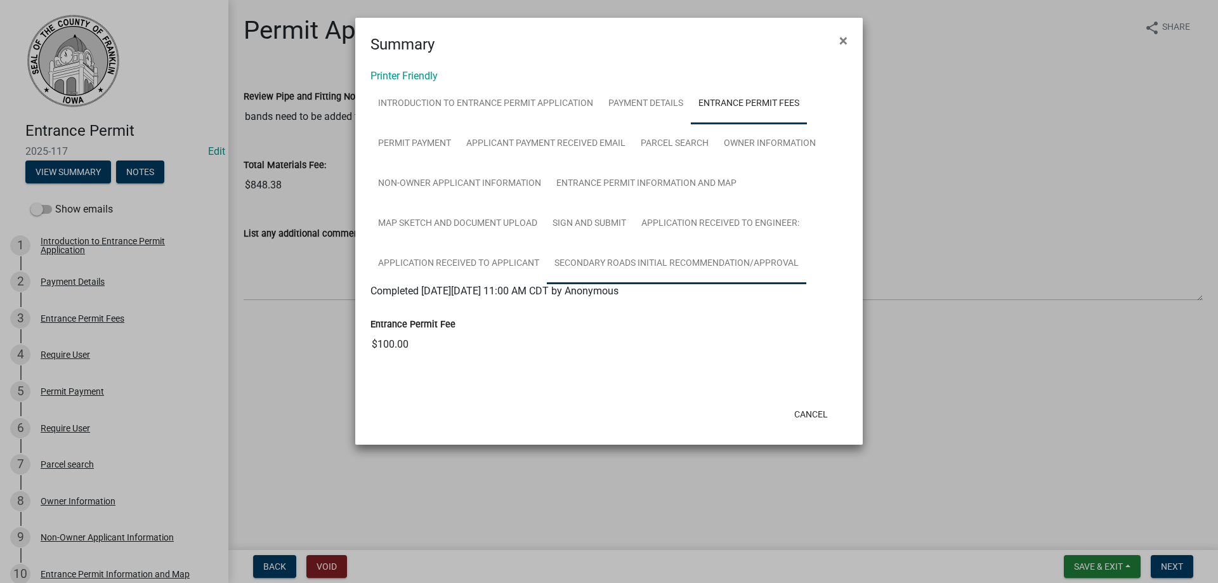
click at [637, 254] on link "Secondary Roads Initial Recommendation/Approval" at bounding box center [676, 264] width 259 height 41
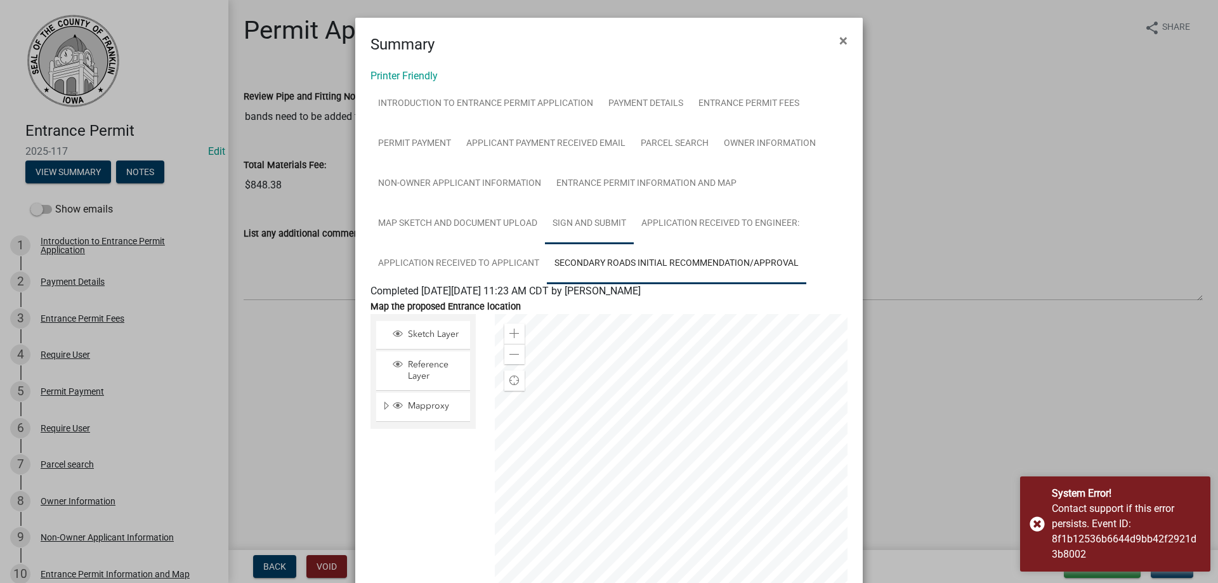
scroll to position [63, 0]
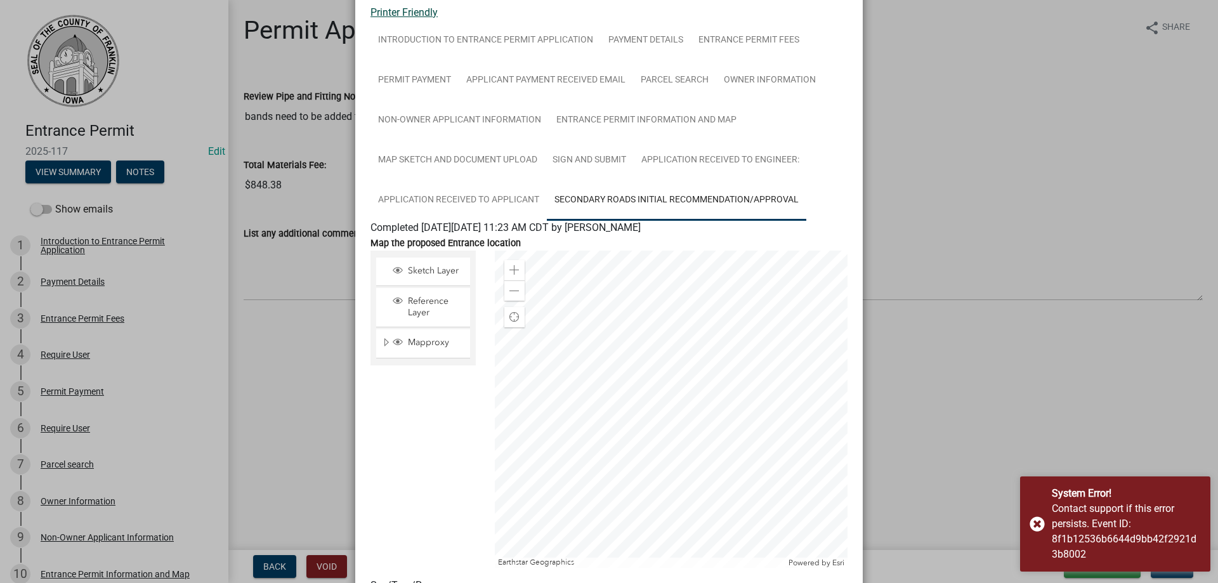
click at [382, 15] on link "Printer Friendly" at bounding box center [404, 12] width 67 height 12
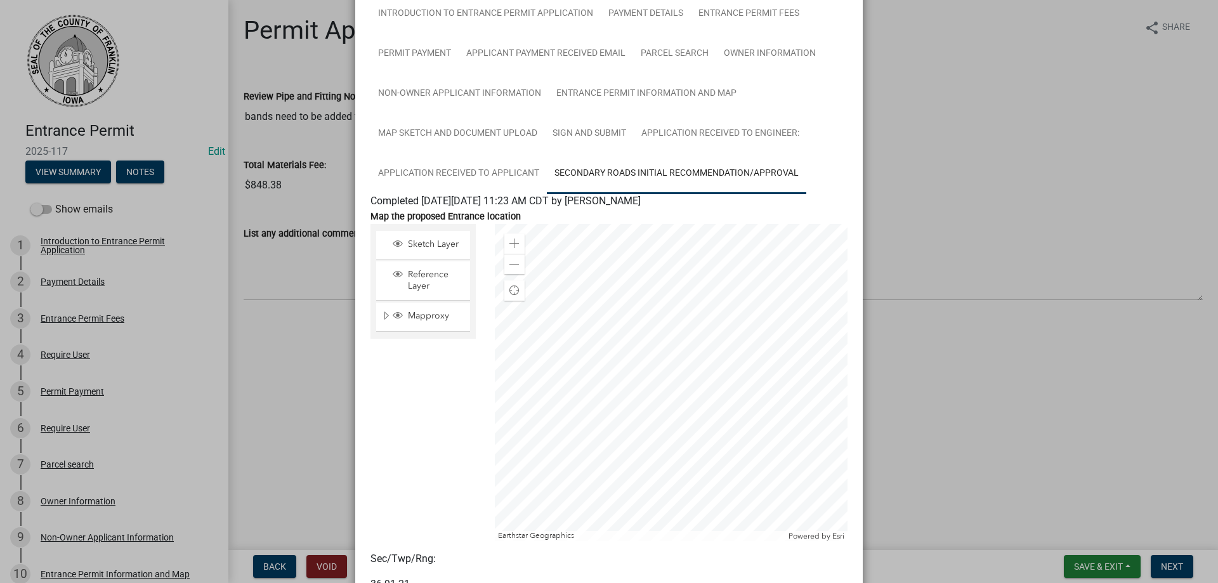
scroll to position [0, 0]
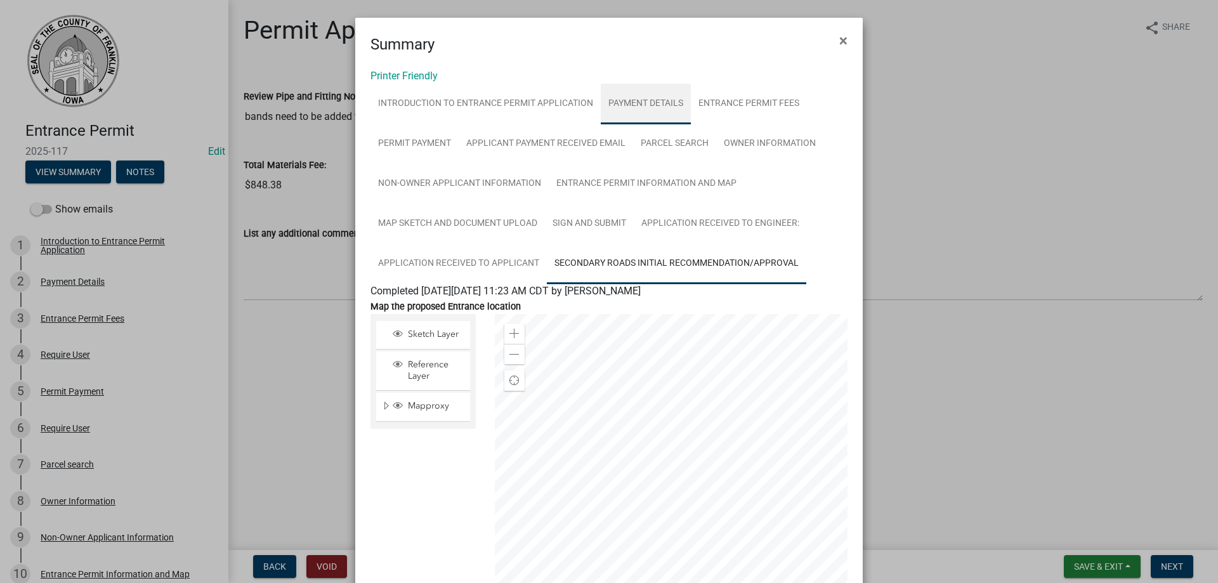
click at [648, 98] on link "Payment Details" at bounding box center [646, 104] width 90 height 41
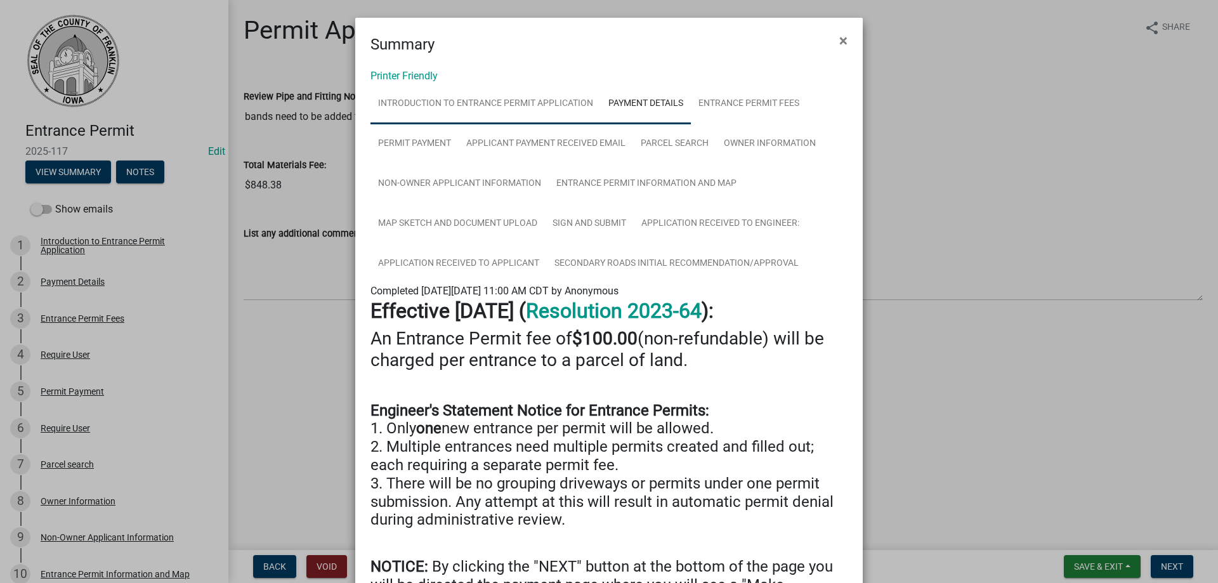
click at [522, 108] on link "Introduction to Entrance Permit Application" at bounding box center [486, 104] width 230 height 41
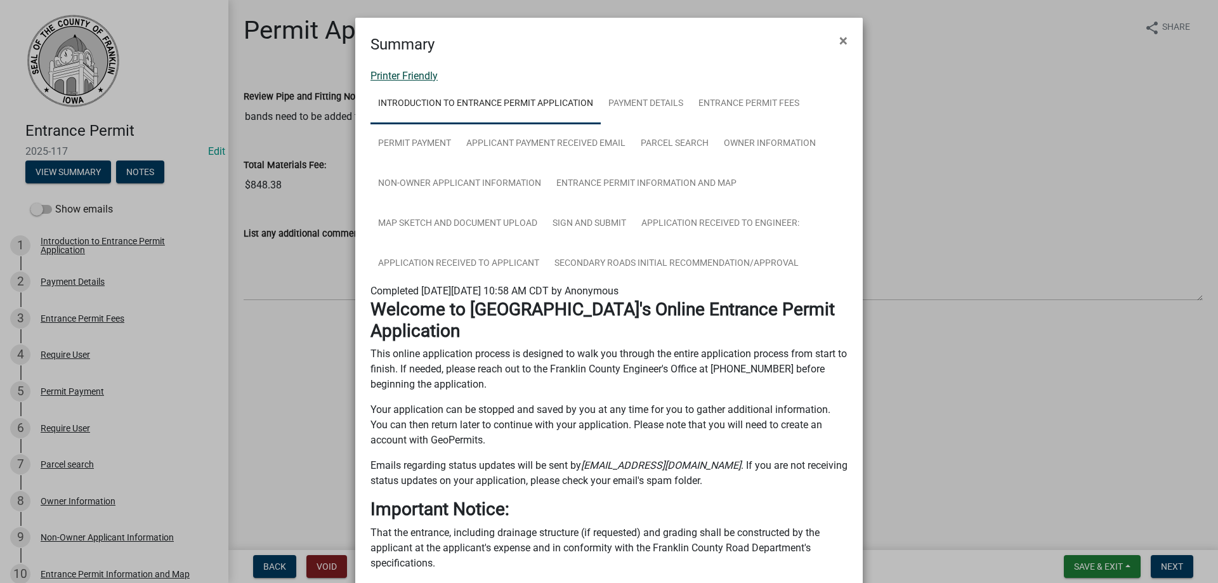
click at [410, 79] on link "Printer Friendly" at bounding box center [404, 76] width 67 height 12
click at [839, 36] on span "×" at bounding box center [843, 41] width 8 height 18
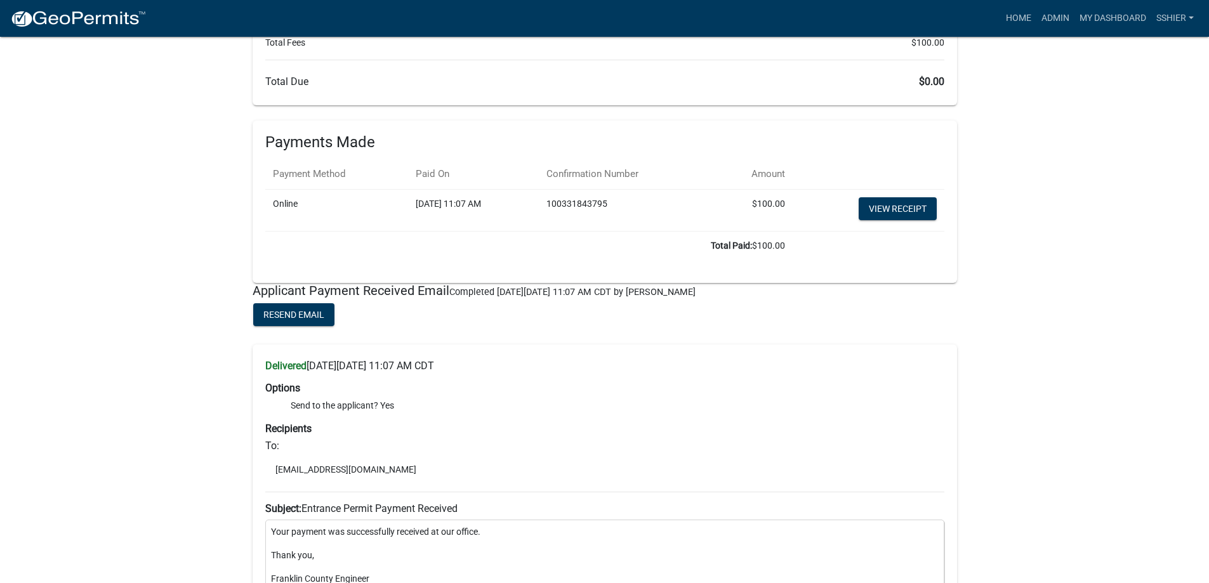
scroll to position [1205, 0]
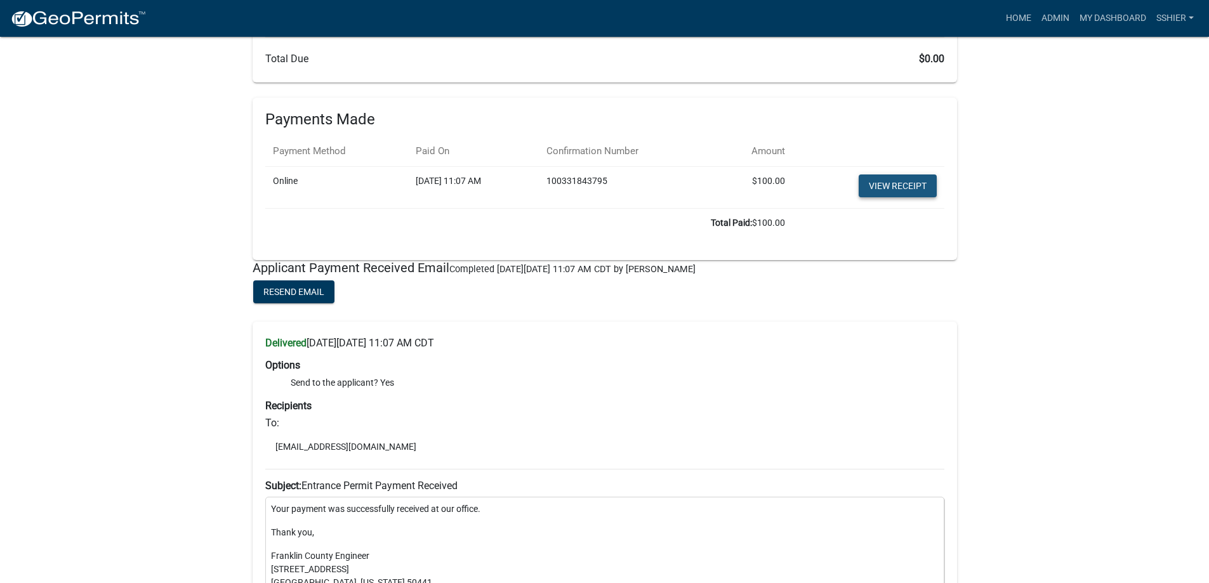
click at [887, 182] on link "View receipt" at bounding box center [897, 185] width 78 height 23
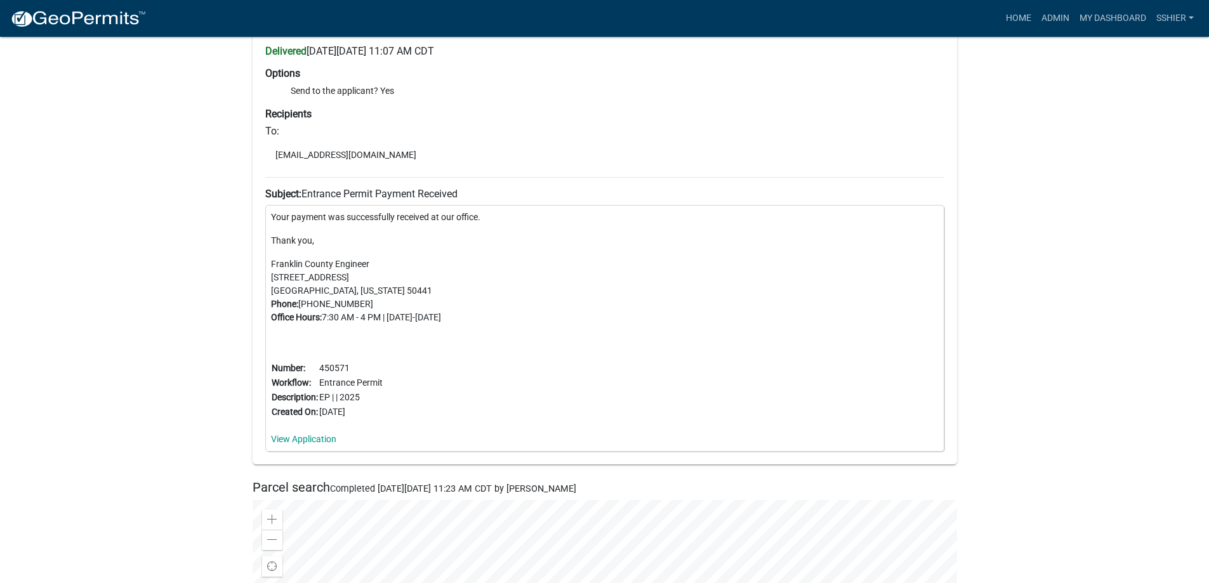
scroll to position [1523, 0]
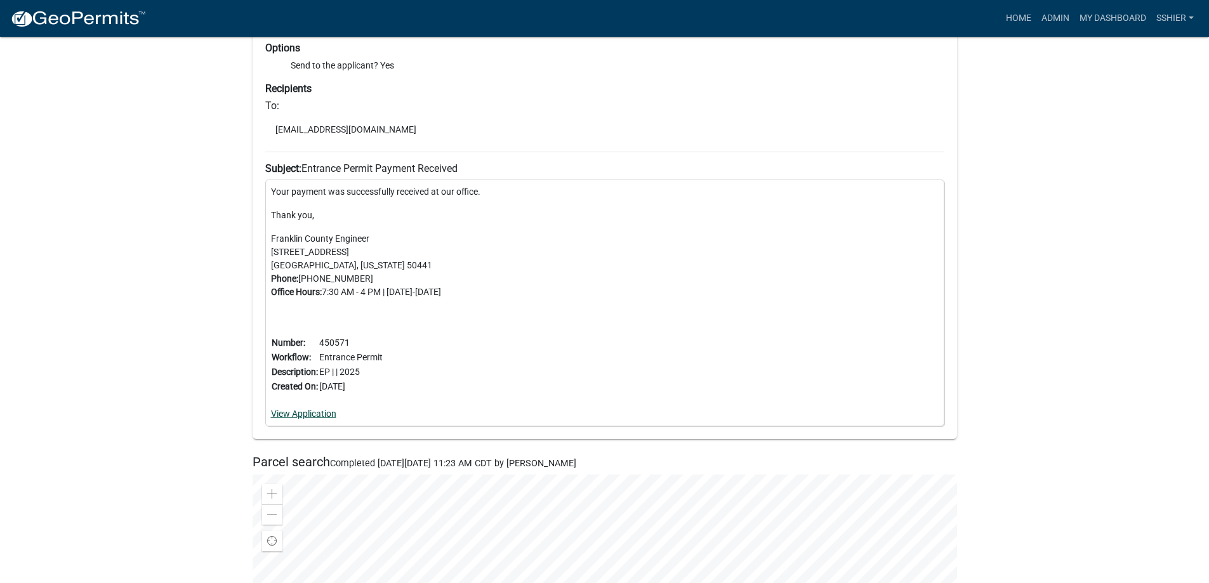
click at [321, 416] on link "View Application" at bounding box center [303, 414] width 65 height 10
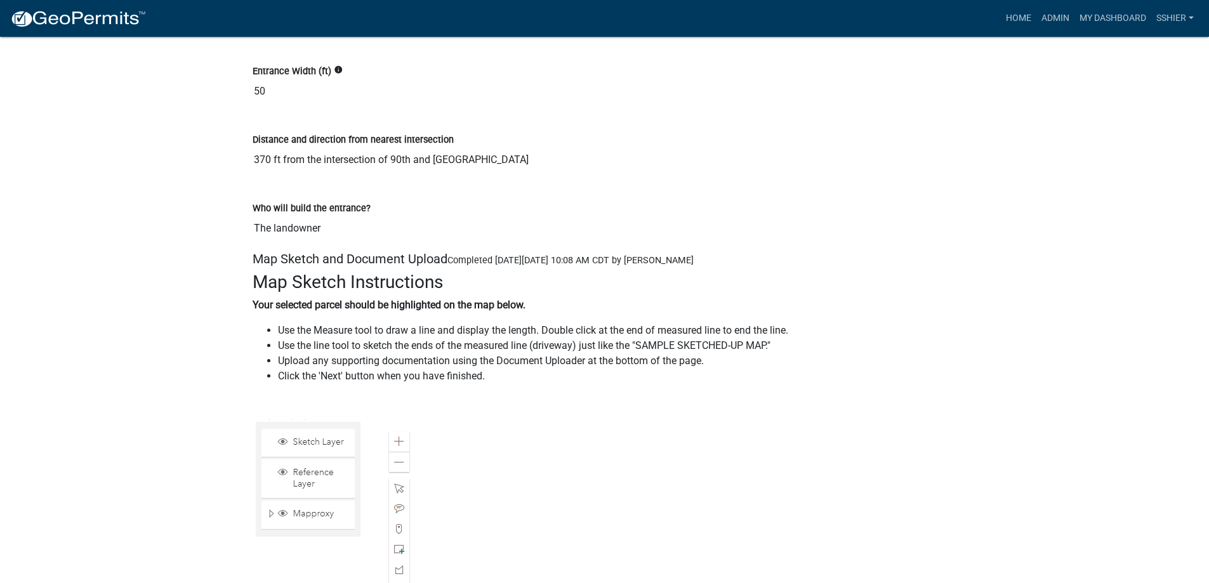
scroll to position [3299, 0]
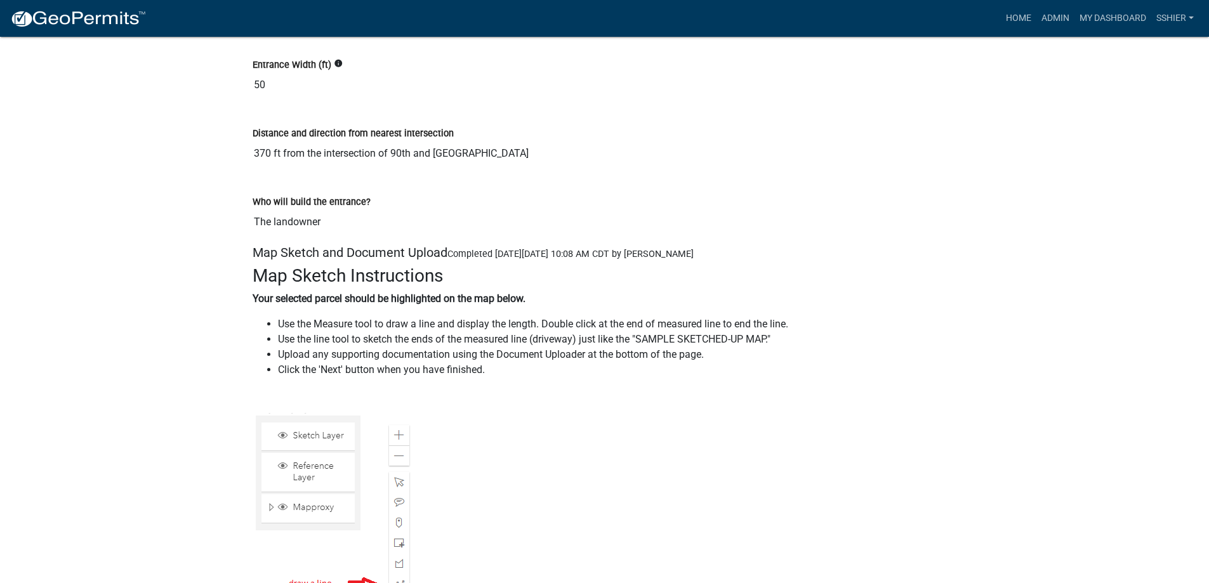
click at [611, 266] on h3 "Map Sketch Instructions" at bounding box center [605, 276] width 704 height 22
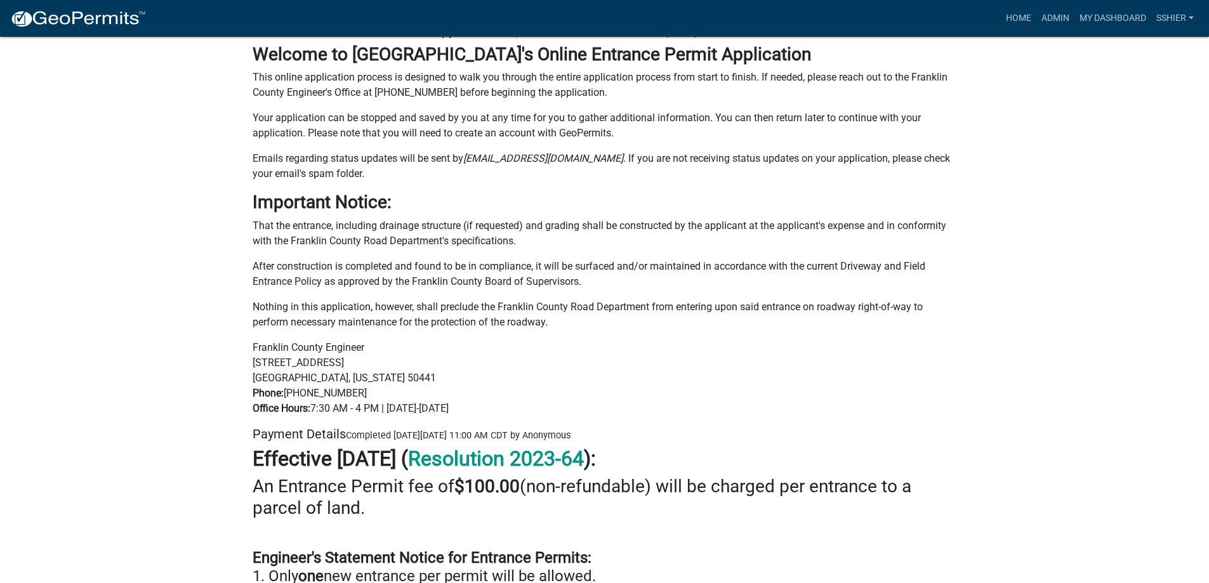
scroll to position [0, 0]
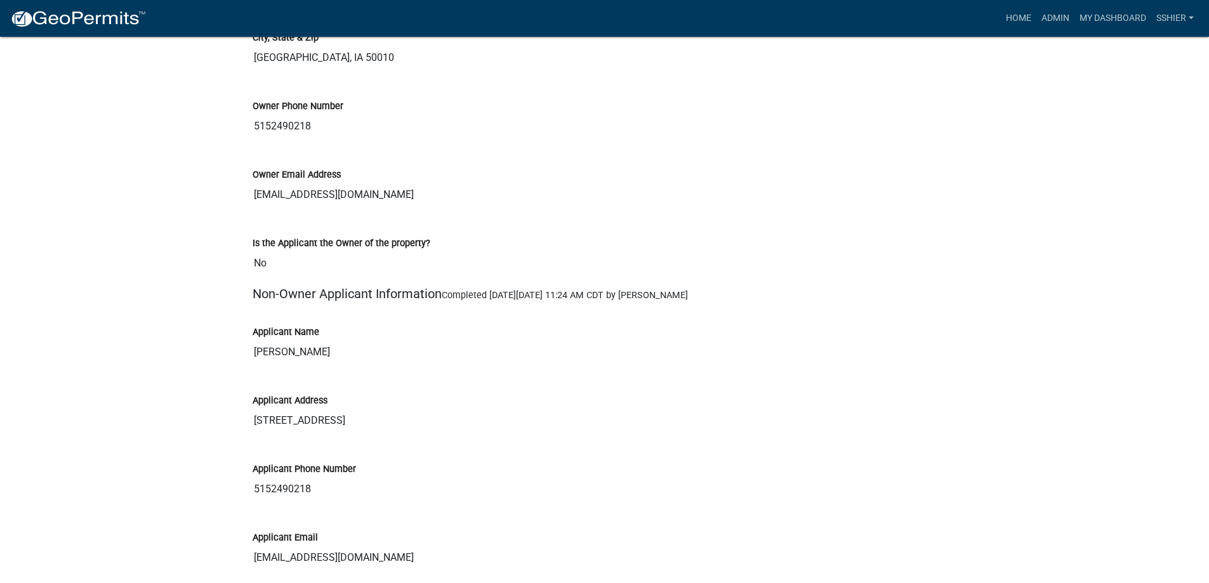
scroll to position [2601, 0]
click at [361, 248] on div "Is the Applicant the Owner of the property?" at bounding box center [605, 242] width 704 height 15
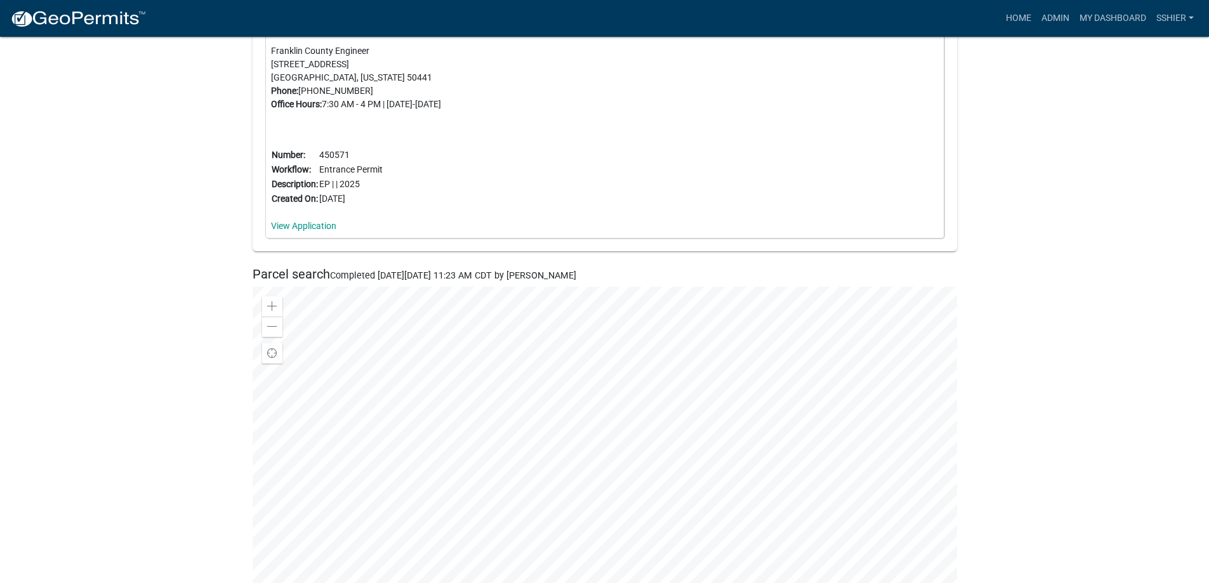
scroll to position [1523, 0]
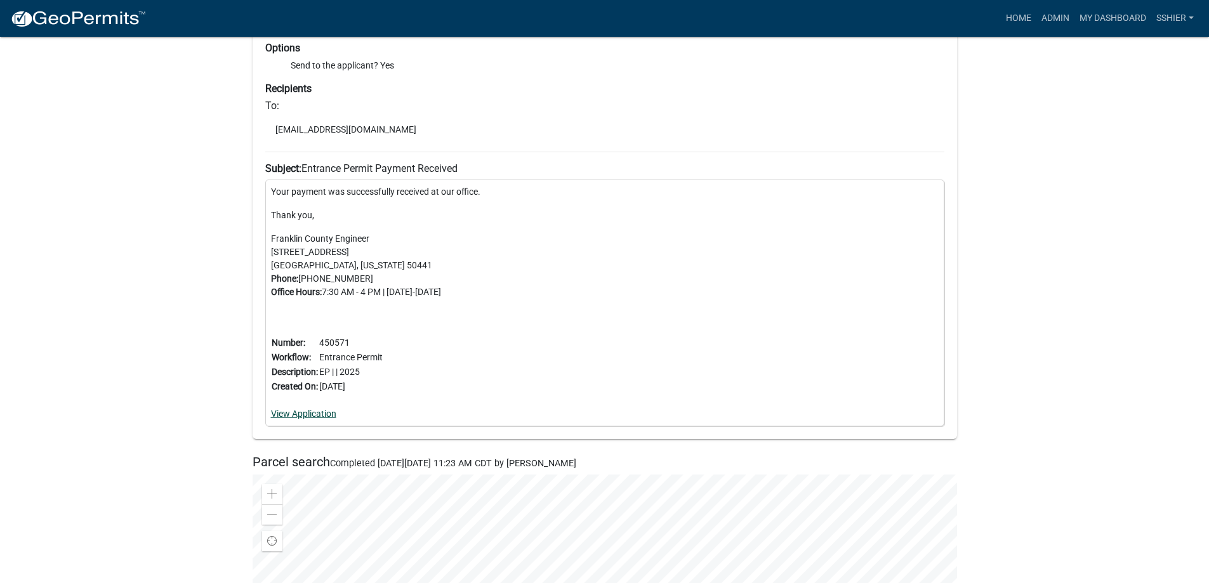
click at [313, 417] on link "View Application" at bounding box center [303, 414] width 65 height 10
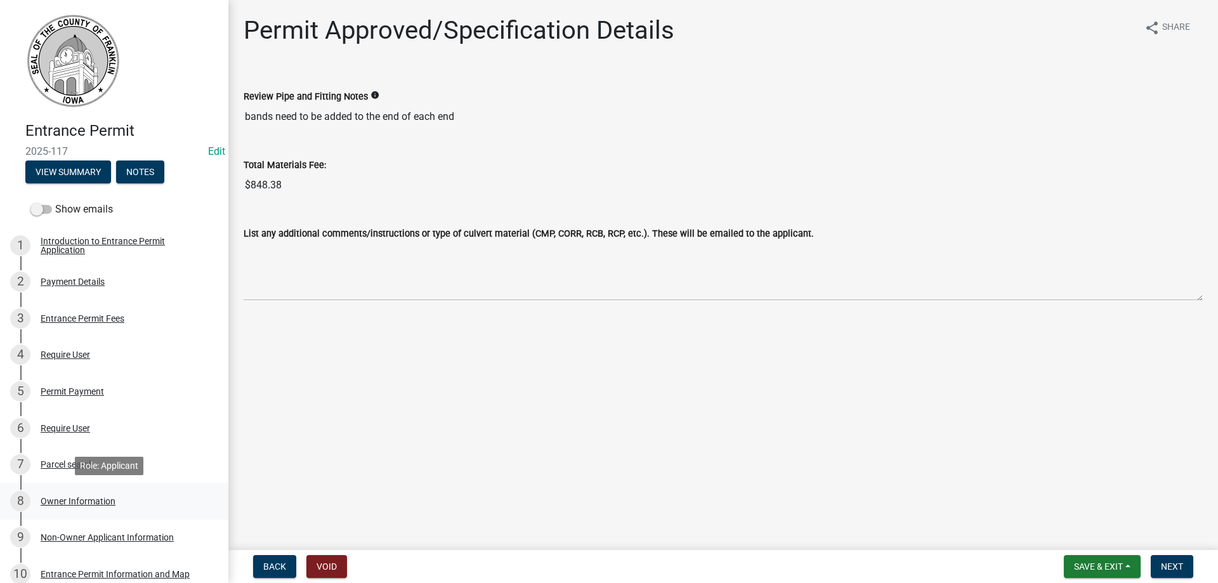
click at [69, 498] on div "Owner Information" at bounding box center [78, 501] width 75 height 9
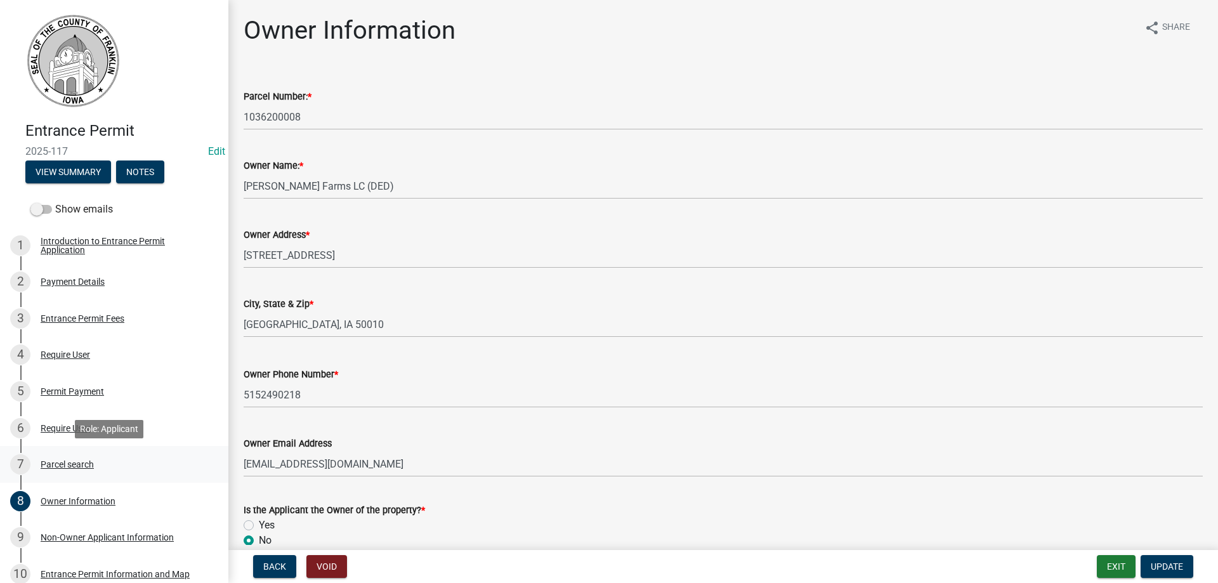
click at [137, 465] on div "7 Parcel search" at bounding box center [109, 464] width 198 height 20
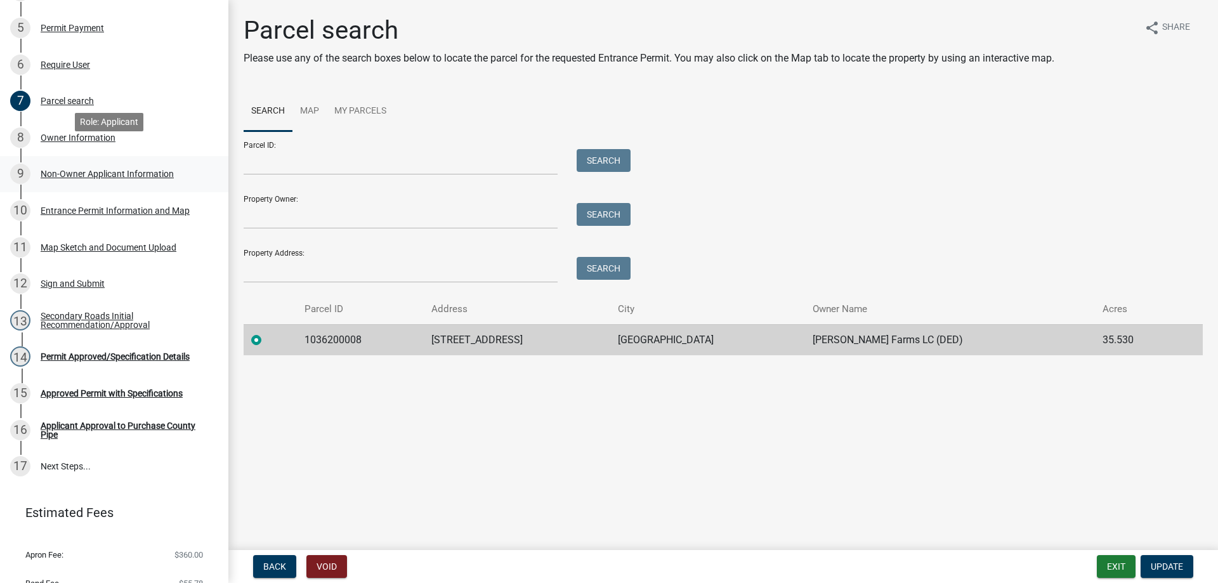
scroll to position [381, 0]
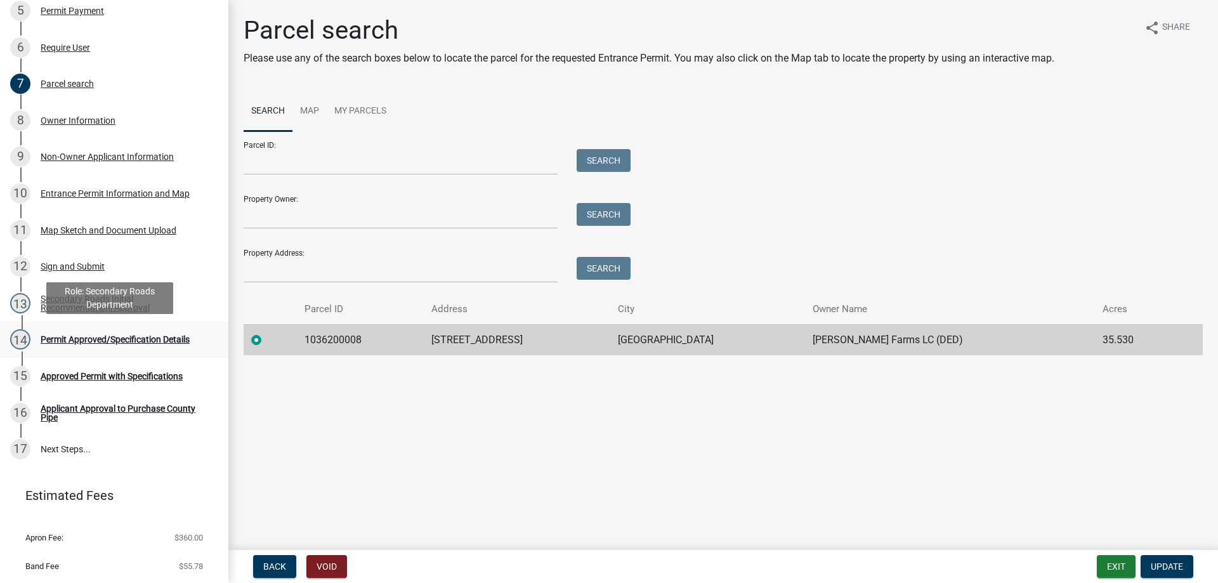
click at [76, 336] on div "Permit Approved/Specification Details" at bounding box center [115, 339] width 149 height 9
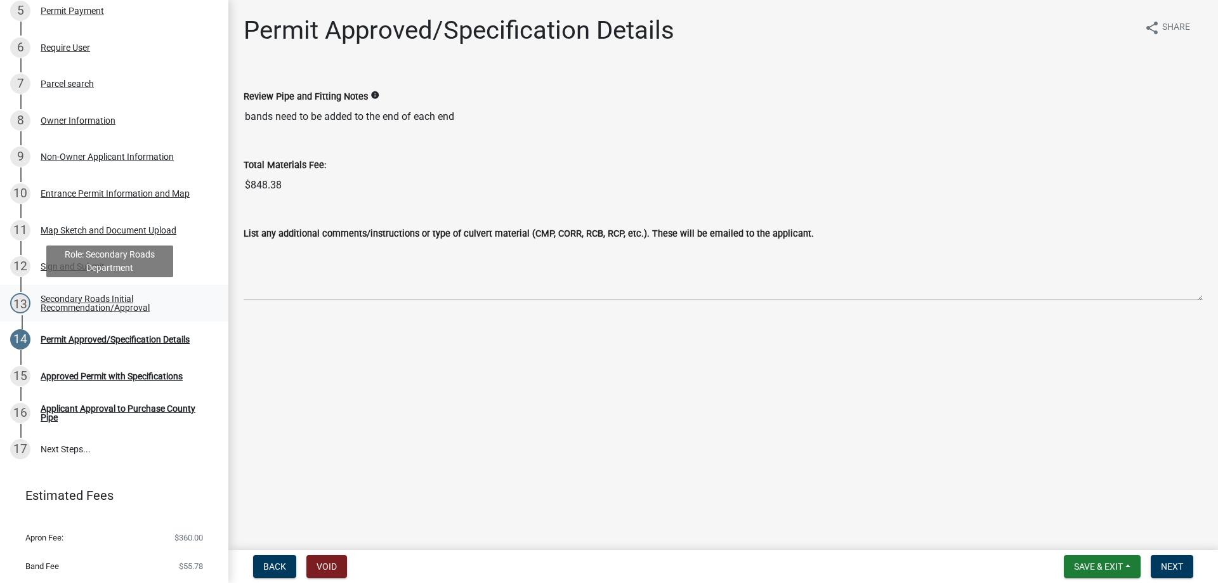
click at [81, 299] on div "Secondary Roads Initial Recommendation/Approval" at bounding box center [124, 303] width 167 height 18
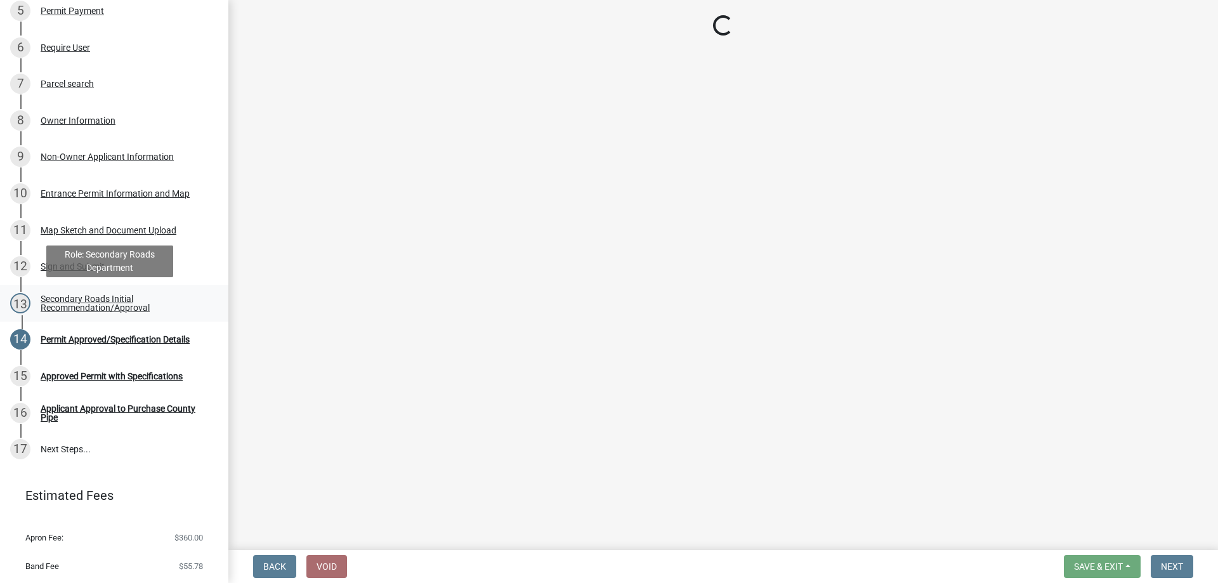
select select "eeee9d6c-fb7c-49be-976e-f114c001b6fa"
select select "30071552-109a-46c1-8d28-3f8ddbfc2ca7"
select select "67b5523f-b695-4451-84c2-e4904f619367"
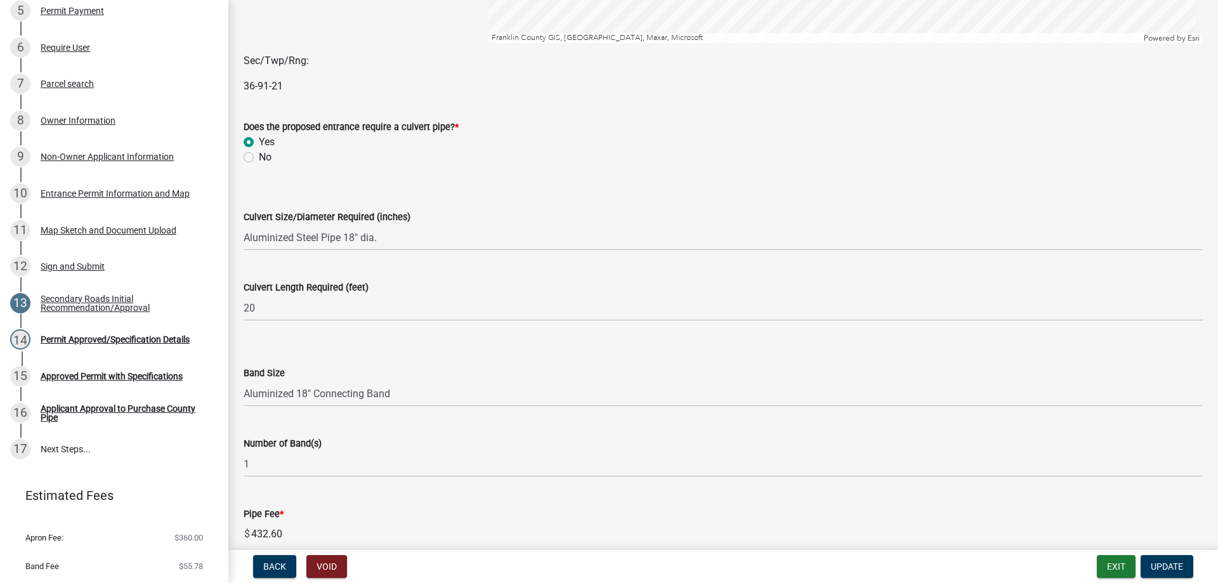
click at [386, 326] on wm-data-entity-input "Culvert Length Required (feet) 20" at bounding box center [723, 297] width 959 height 70
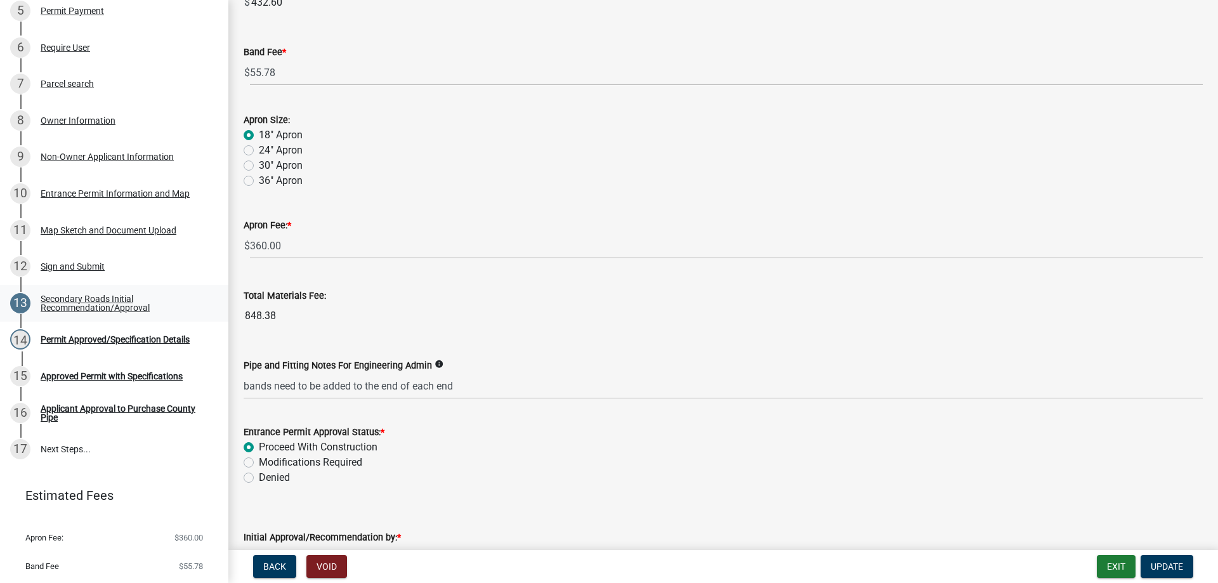
scroll to position [952, 0]
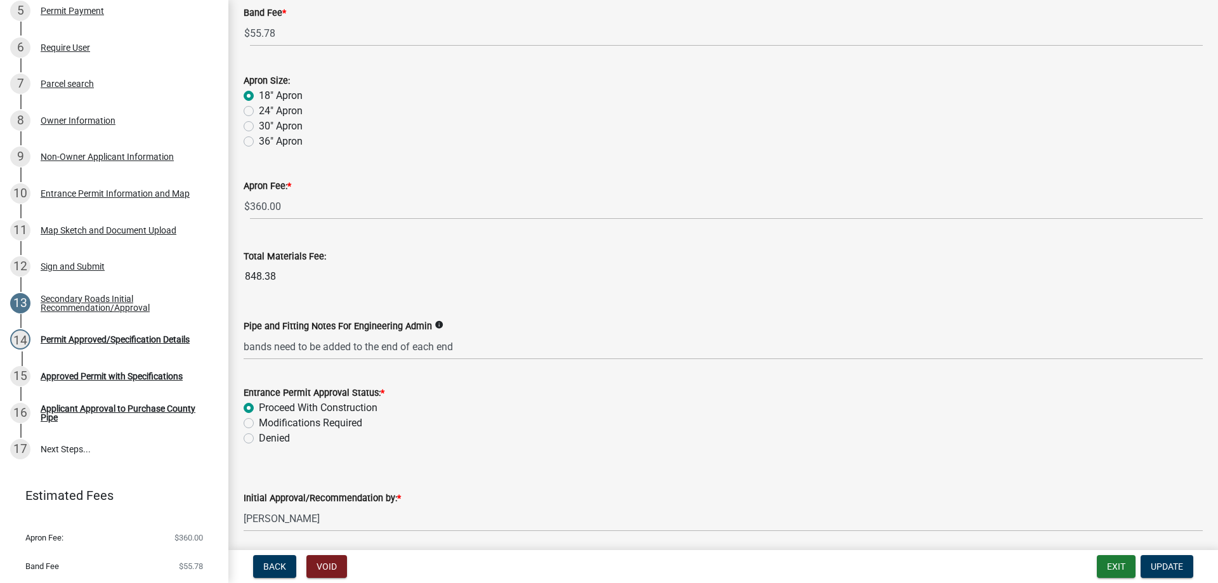
click at [126, 485] on link "Estimated Fees" at bounding box center [109, 495] width 198 height 25
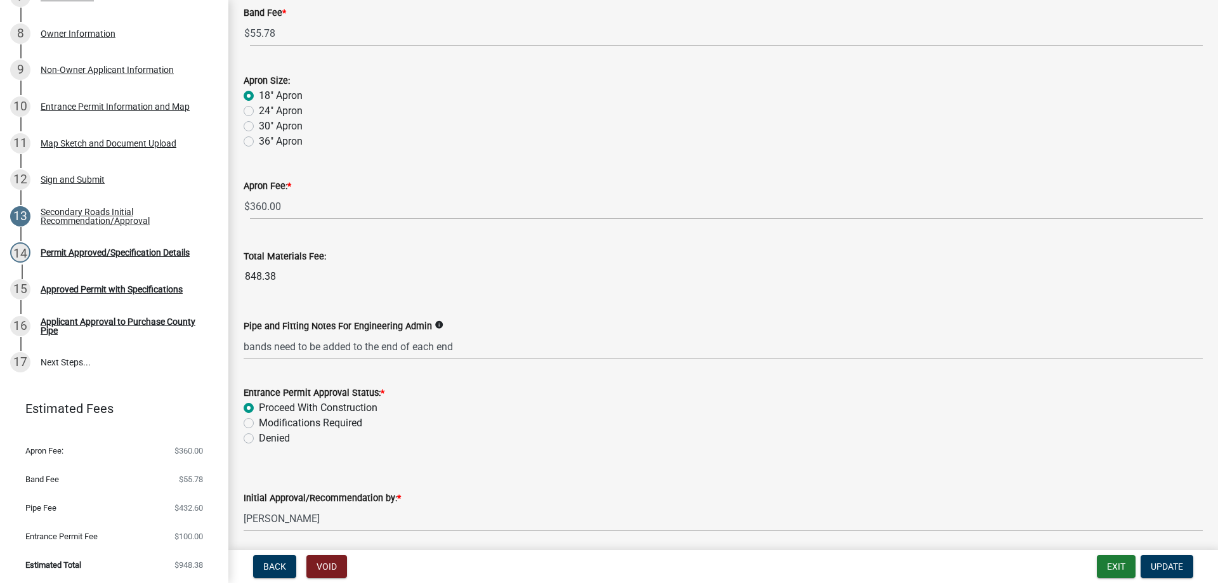
scroll to position [469, 0]
drag, startPoint x: 1166, startPoint y: 568, endPoint x: 1166, endPoint y: 560, distance: 8.9
click at [1166, 568] on span "Update" at bounding box center [1167, 566] width 32 height 10
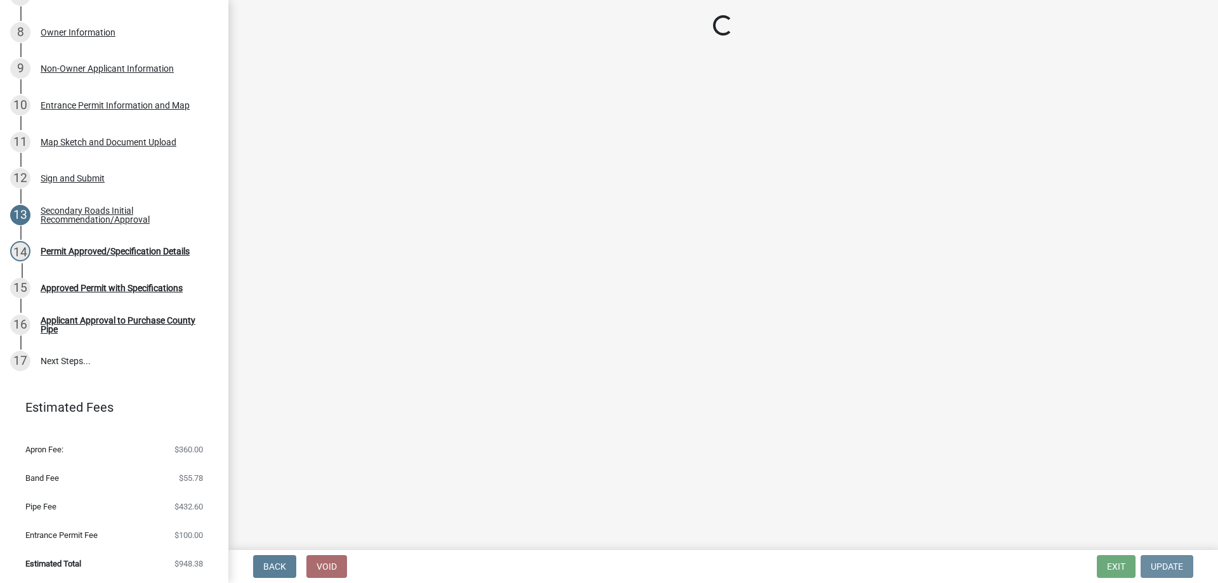
scroll to position [0, 0]
